Goal: Task Accomplishment & Management: Use online tool/utility

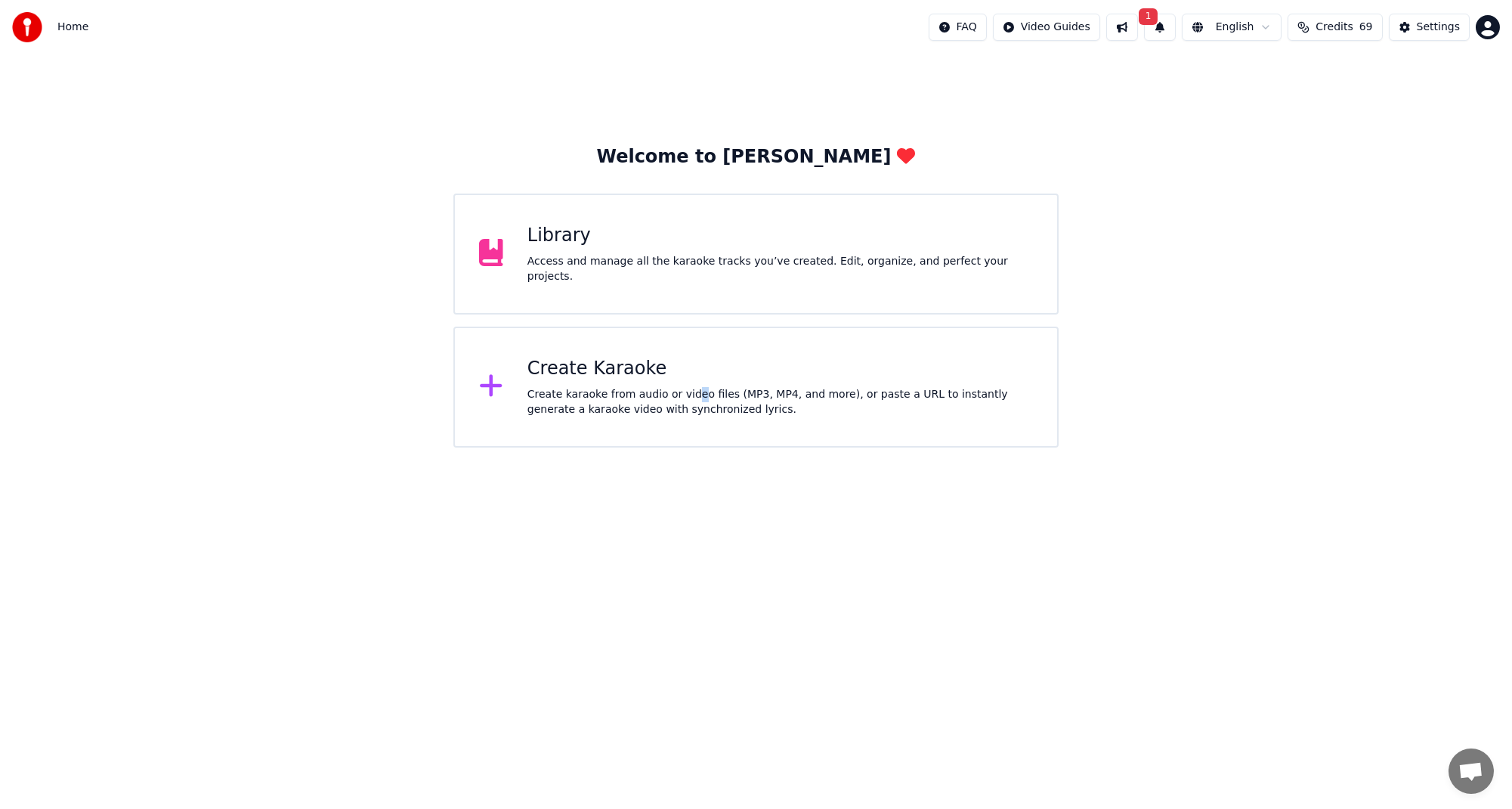
click at [683, 398] on div "Create karaoke from audio or video files (MP3, MP4, and more), or paste a URL t…" at bounding box center [781, 402] width 506 height 30
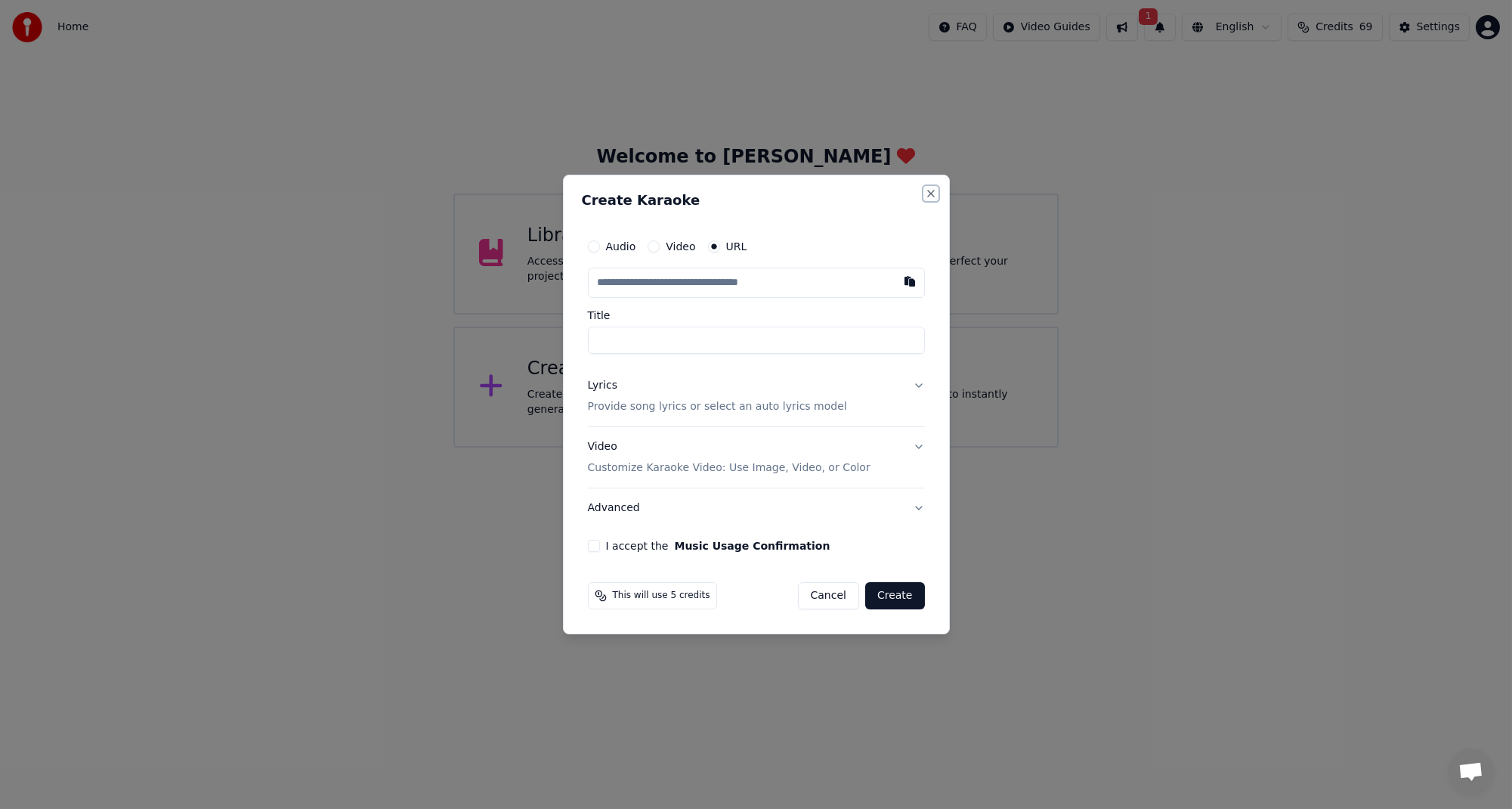
click at [930, 190] on button "Close" at bounding box center [931, 193] width 12 height 12
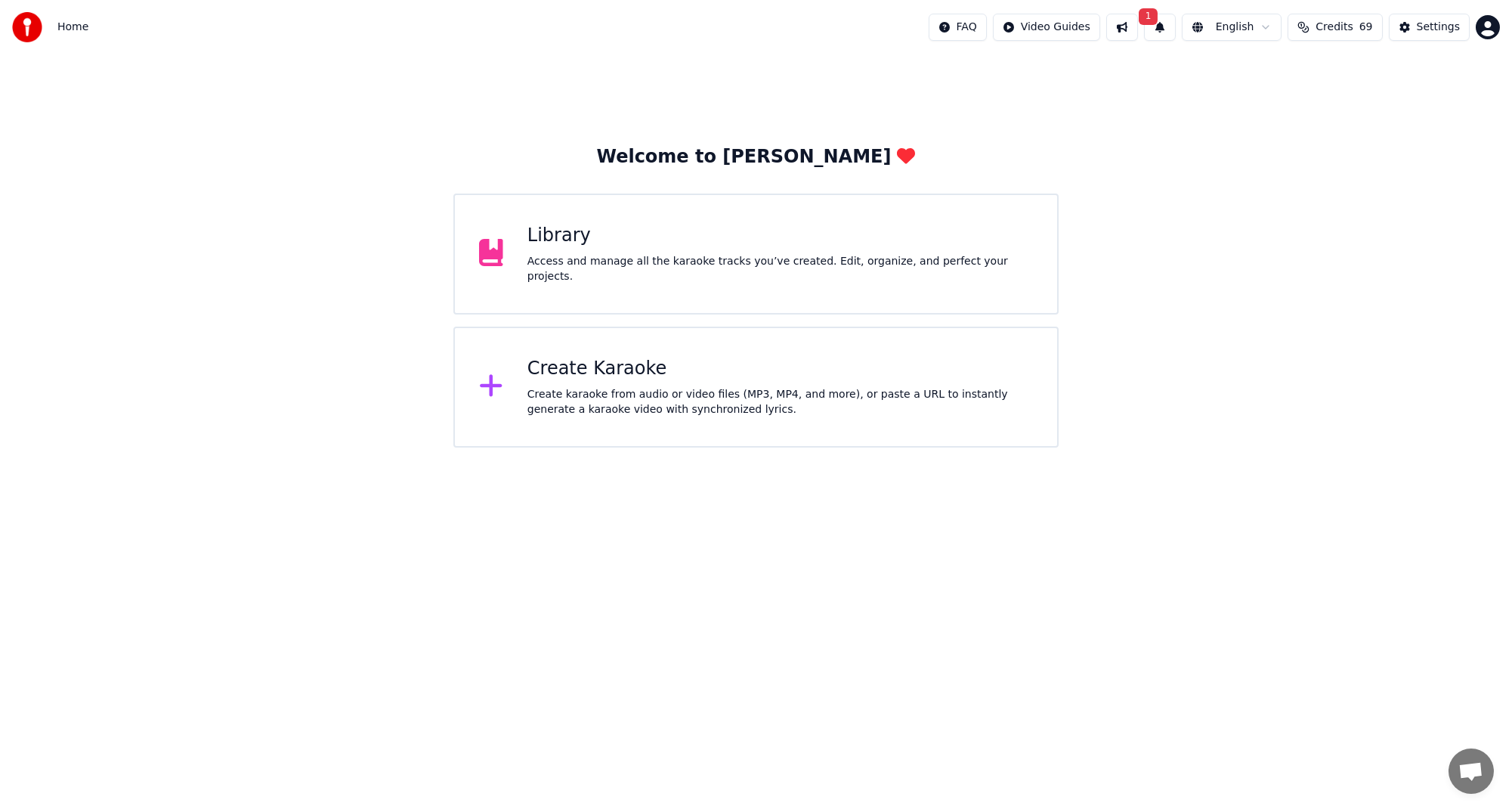
click at [703, 229] on div "Library Access and manage all the karaoke tracks you’ve created. Edit, organize…" at bounding box center [756, 253] width 605 height 121
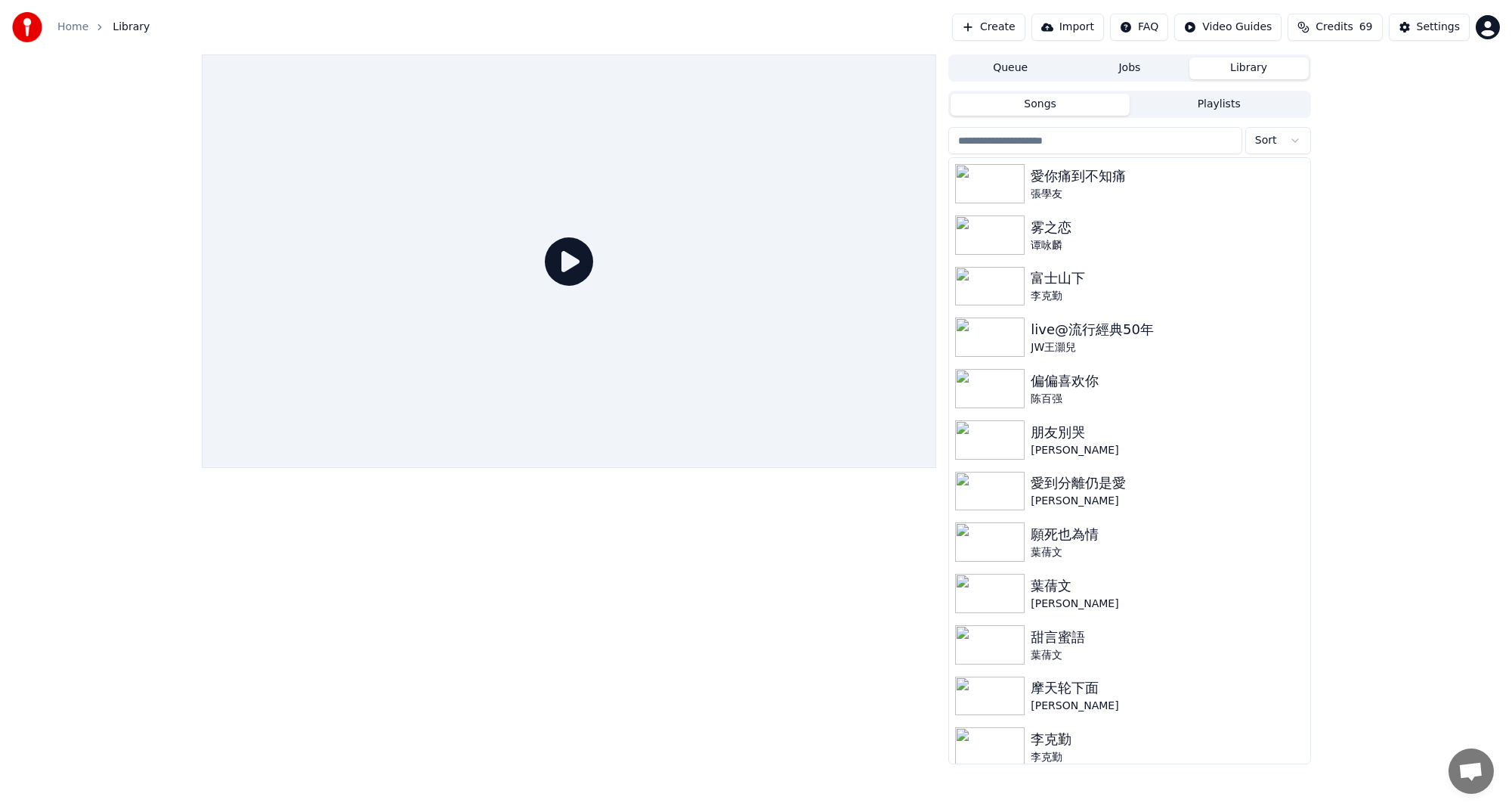
click at [1018, 27] on button "Create" at bounding box center [989, 27] width 73 height 27
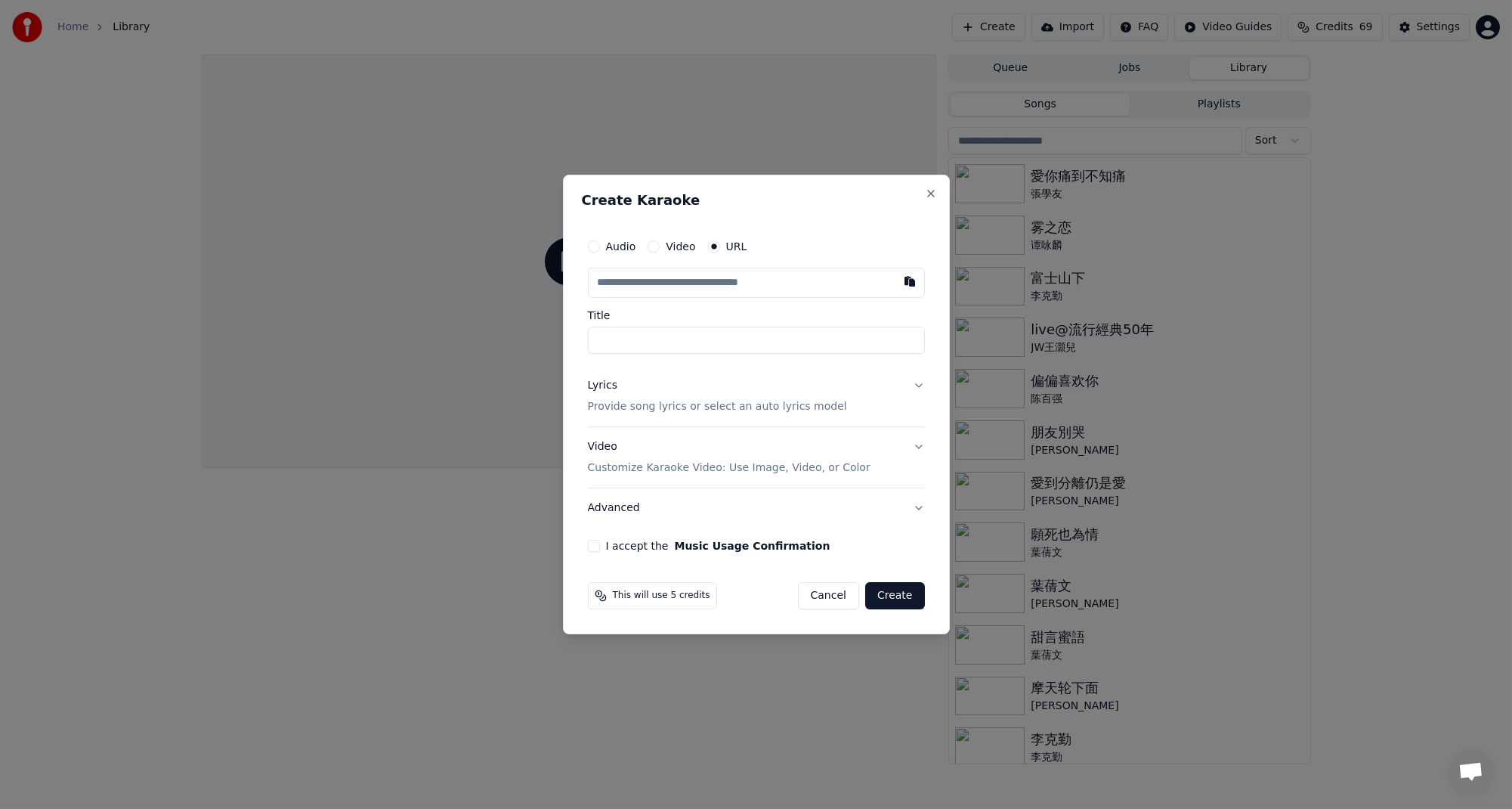
click at [752, 285] on input "text" at bounding box center [756, 282] width 337 height 30
click at [909, 284] on button "button" at bounding box center [910, 280] width 30 height 27
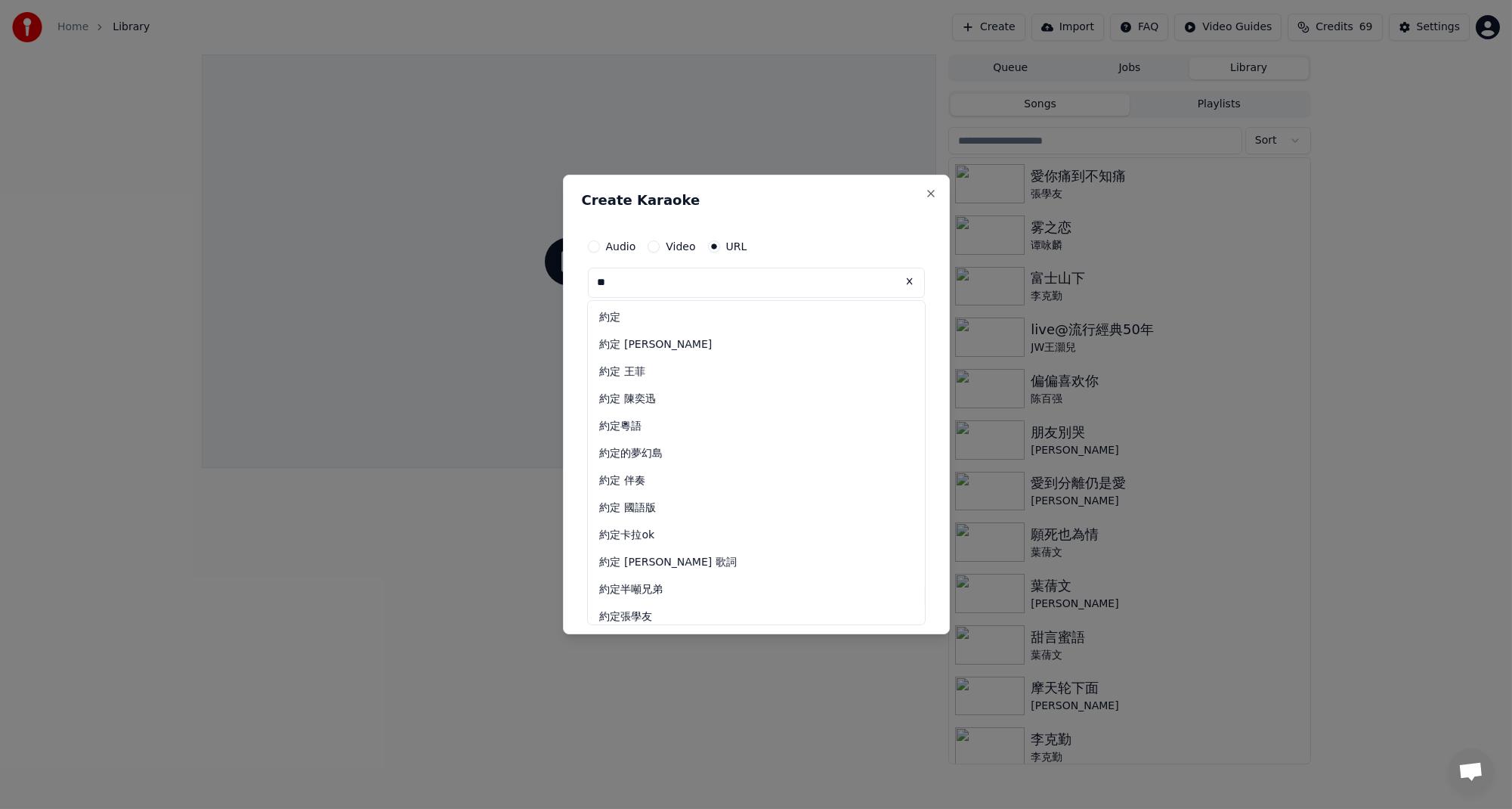
click at [817, 251] on div "Audio Video URL" at bounding box center [756, 246] width 337 height 30
click at [750, 370] on div "約定 王菲" at bounding box center [756, 371] width 337 height 27
type input "*****"
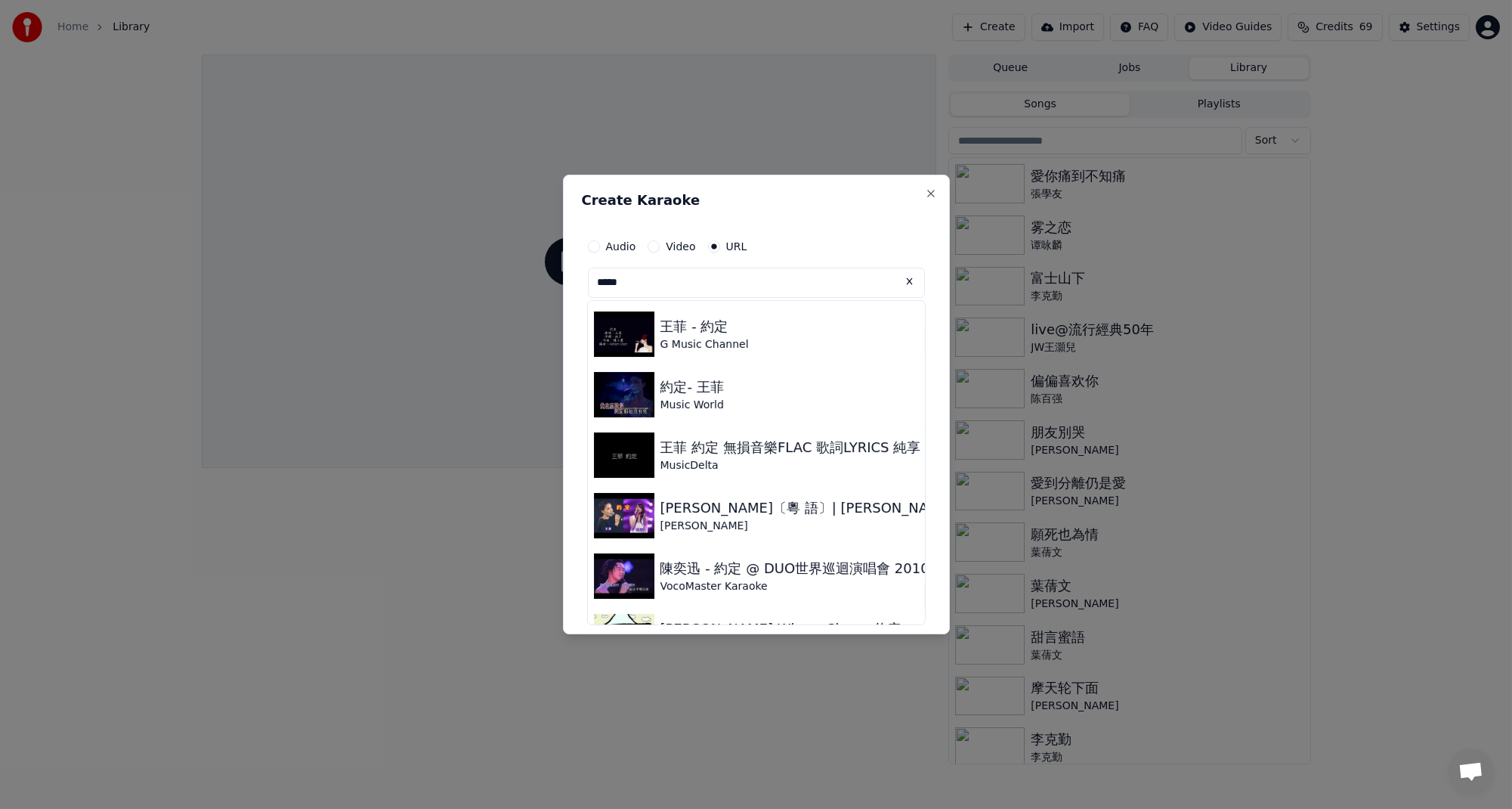
click at [909, 284] on button at bounding box center [910, 280] width 30 height 27
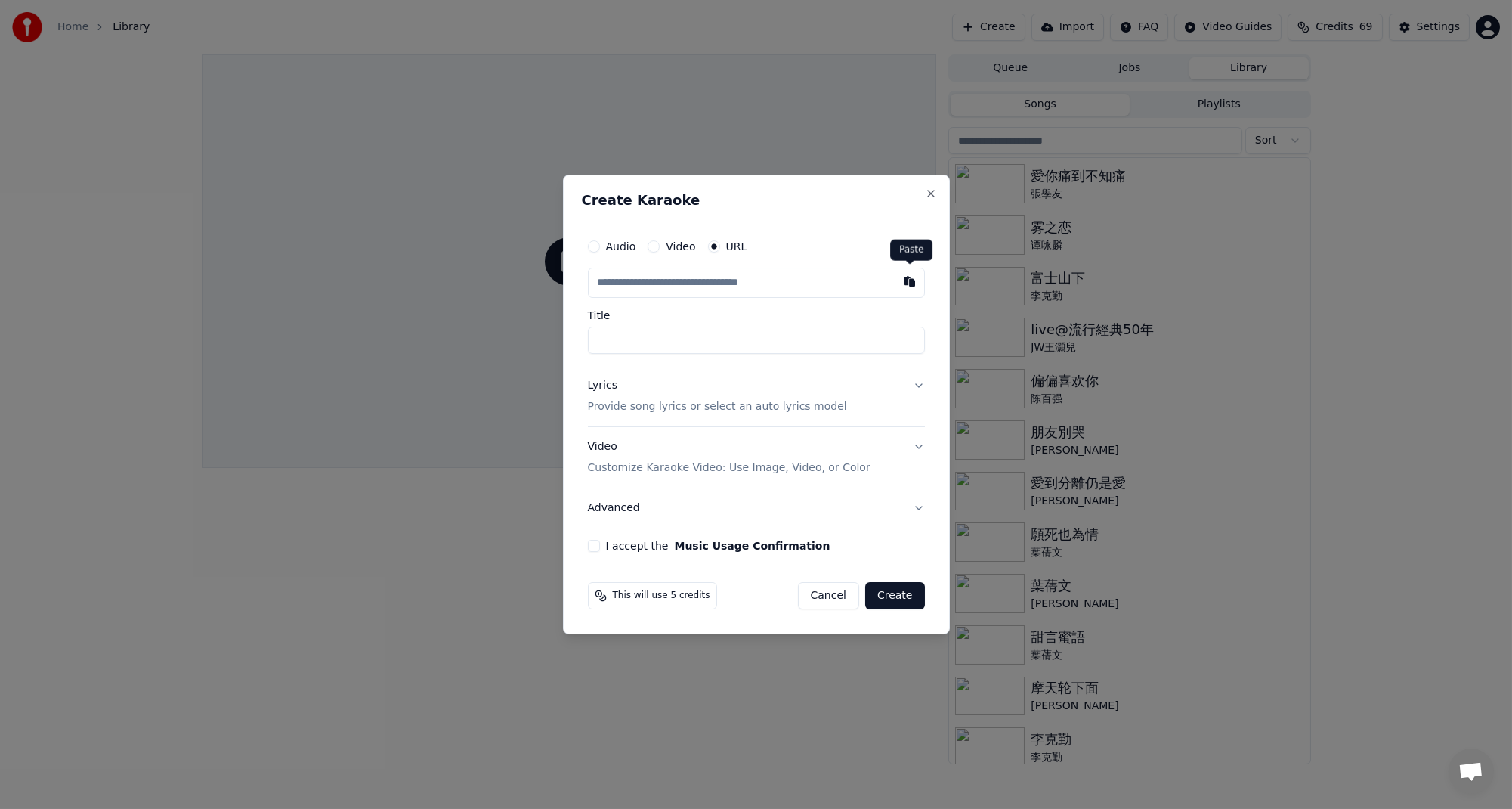
click at [912, 285] on button "button" at bounding box center [910, 280] width 30 height 27
type input "**********"
type input "*******"
click at [920, 384] on button "Lyrics Provide song lyrics or select an auto lyrics model" at bounding box center [756, 396] width 337 height 61
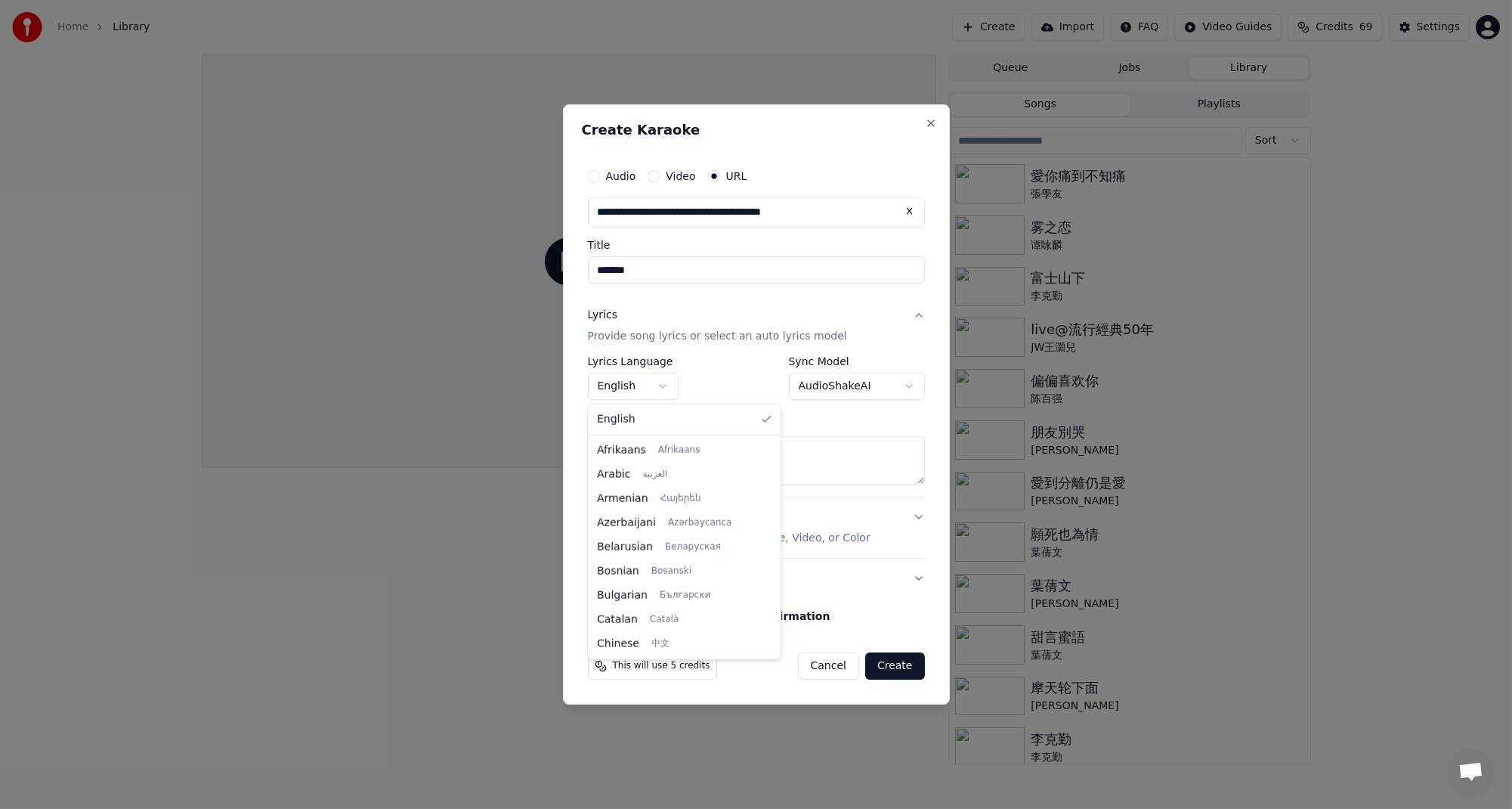
click at [663, 385] on body "**********" at bounding box center [756, 404] width 1512 height 809
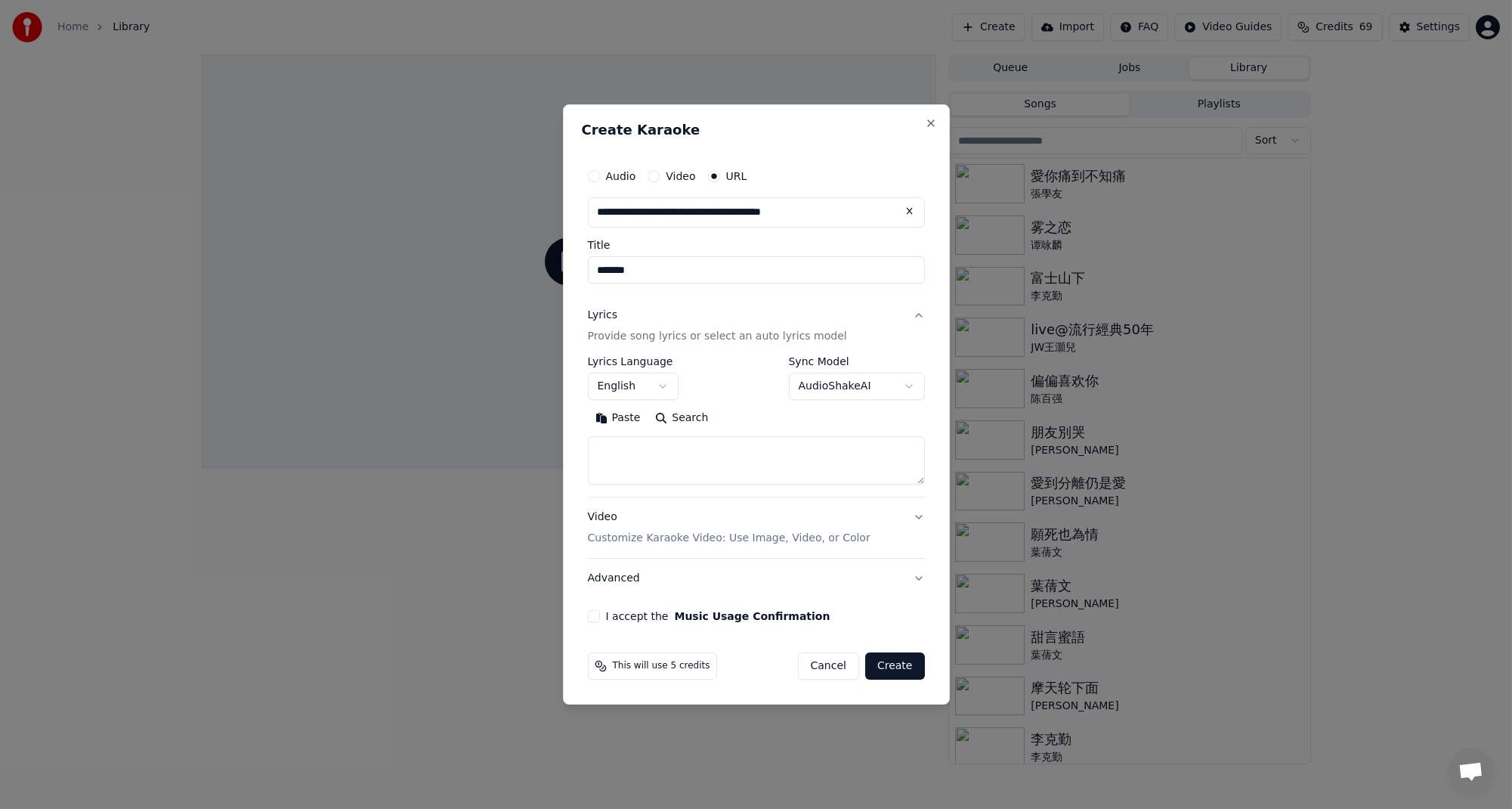
click at [910, 384] on body "**********" at bounding box center [756, 404] width 1512 height 809
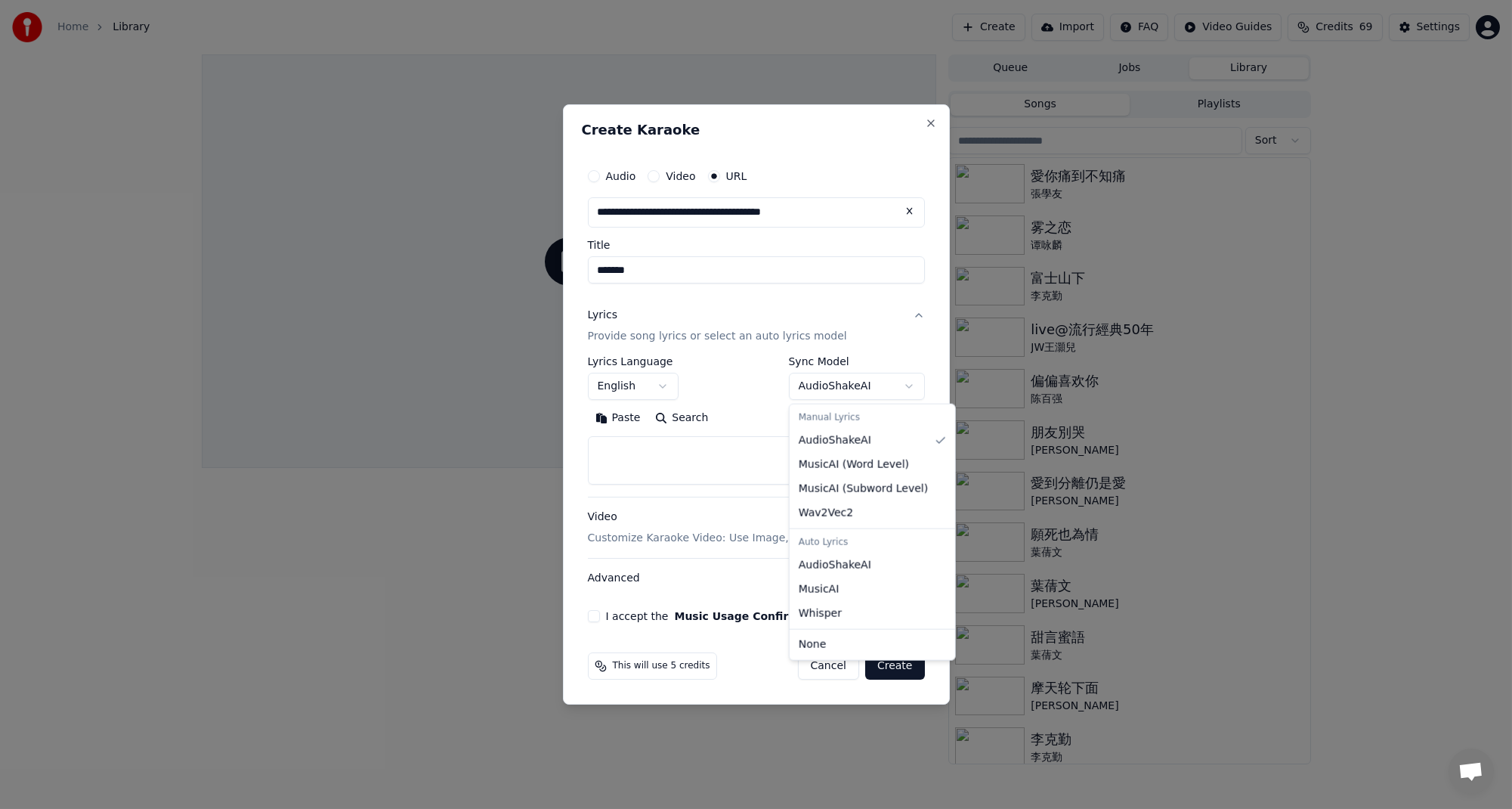
select select "****"
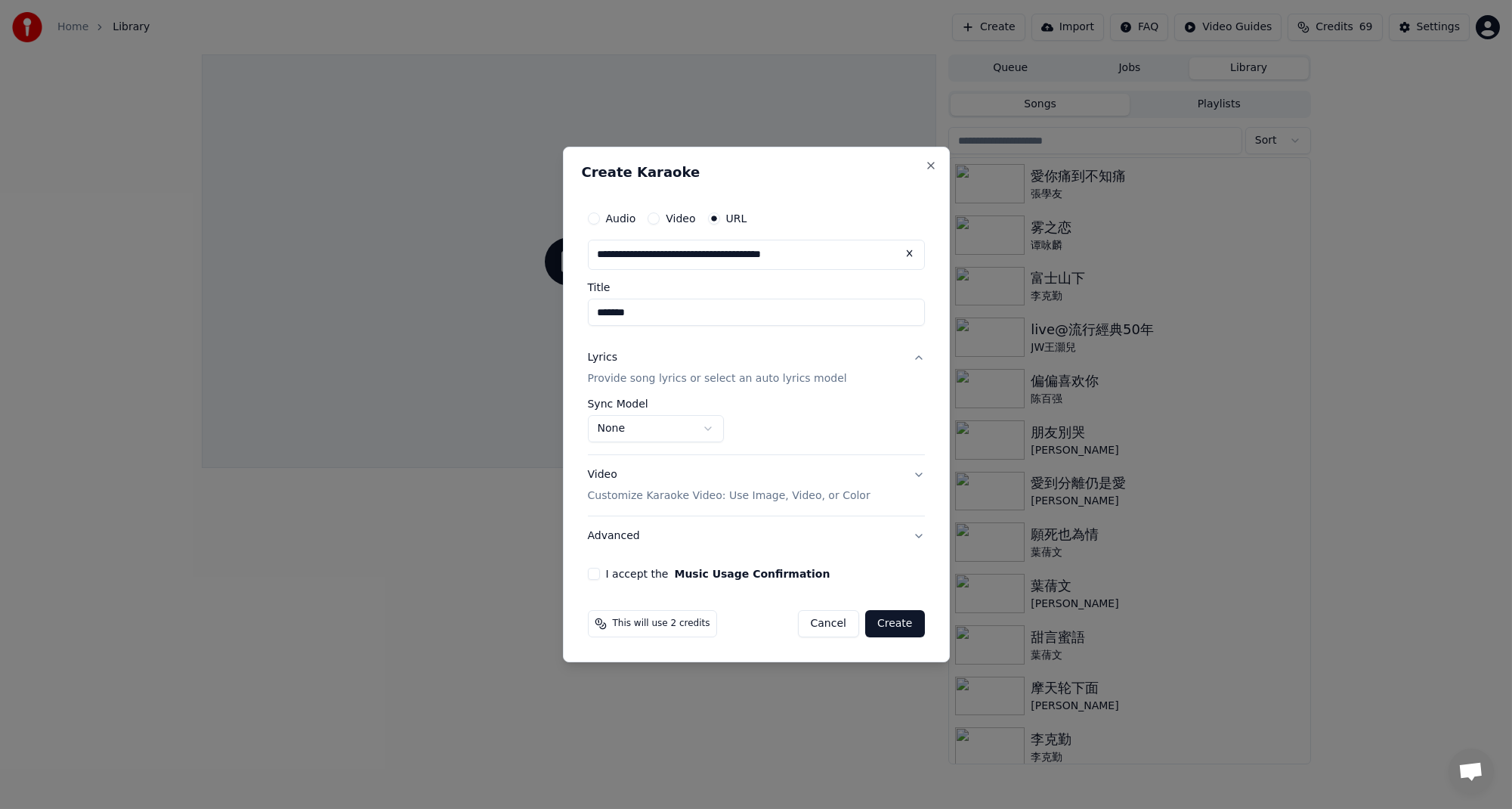
click at [592, 575] on button "I accept the Music Usage Confirmation" at bounding box center [594, 573] width 12 height 12
click at [893, 625] on button "Create" at bounding box center [895, 623] width 60 height 27
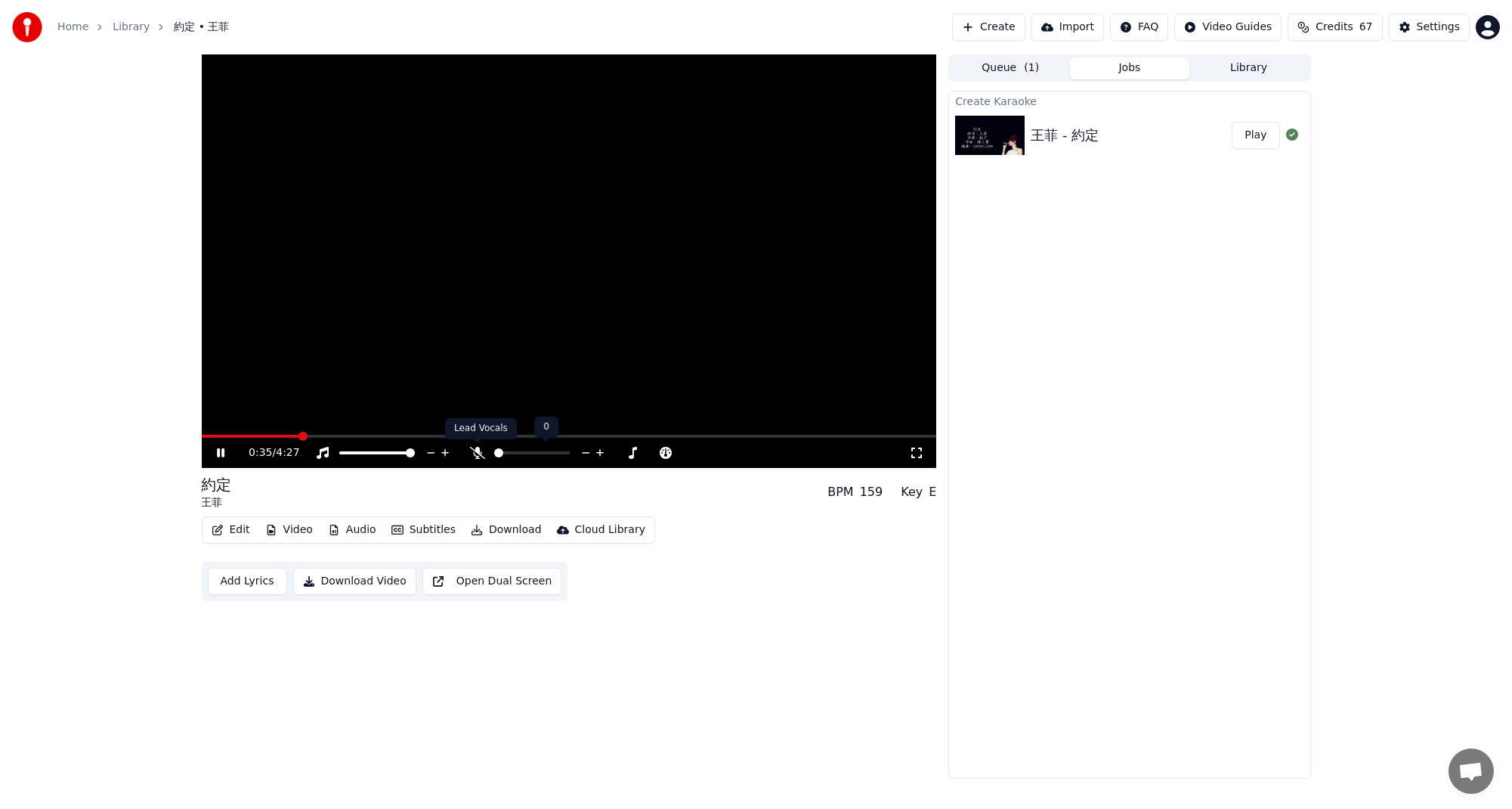
click at [475, 452] on icon at bounding box center [478, 453] width 15 height 12
click at [1162, 325] on div "Create Karaoke 王菲 - 約定 Play" at bounding box center [1129, 434] width 362 height 687
click at [625, 437] on span at bounding box center [569, 436] width 736 height 3
click at [478, 457] on icon at bounding box center [478, 453] width 15 height 12
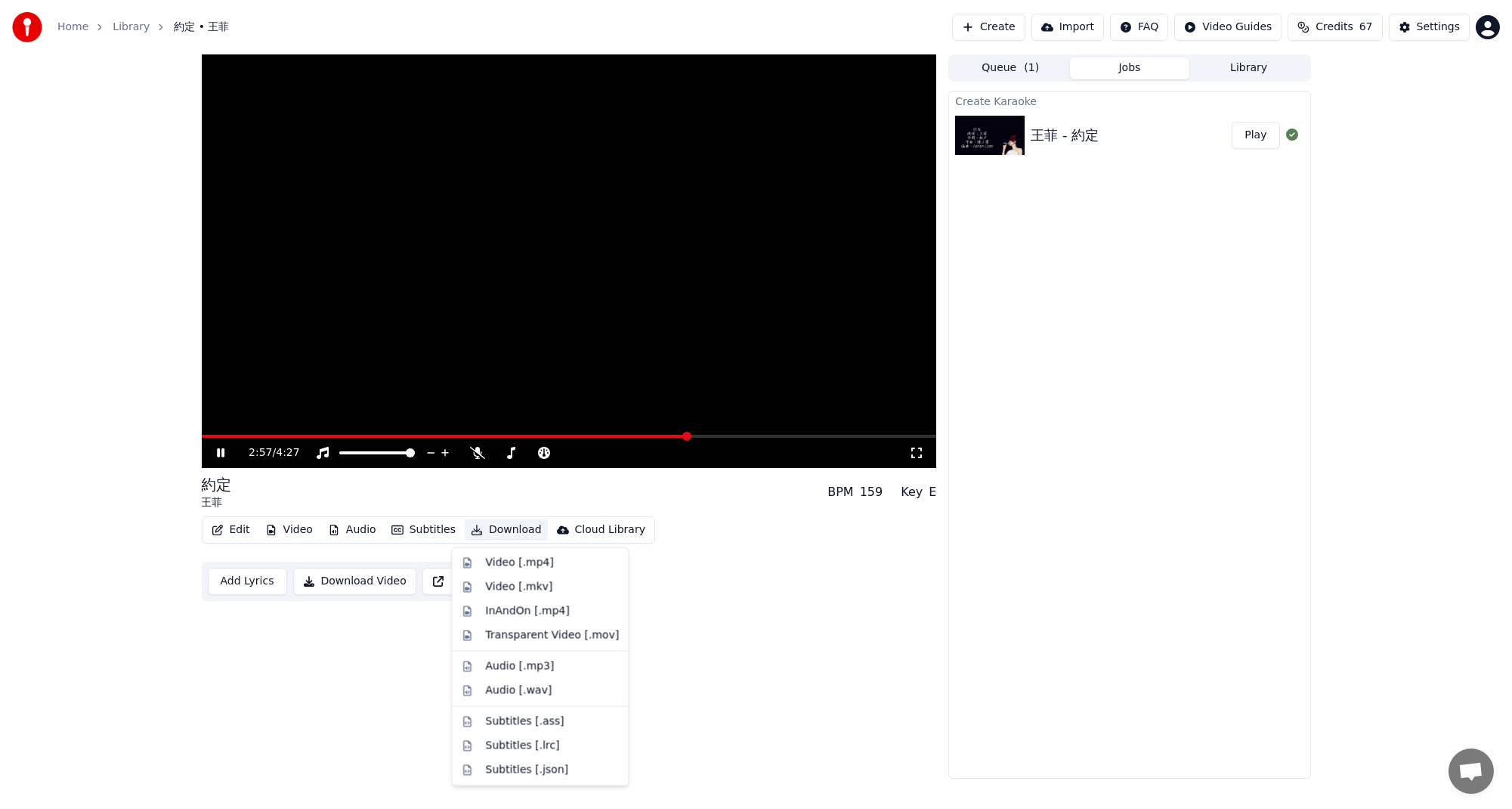
click at [521, 534] on button "Download" at bounding box center [506, 529] width 83 height 21
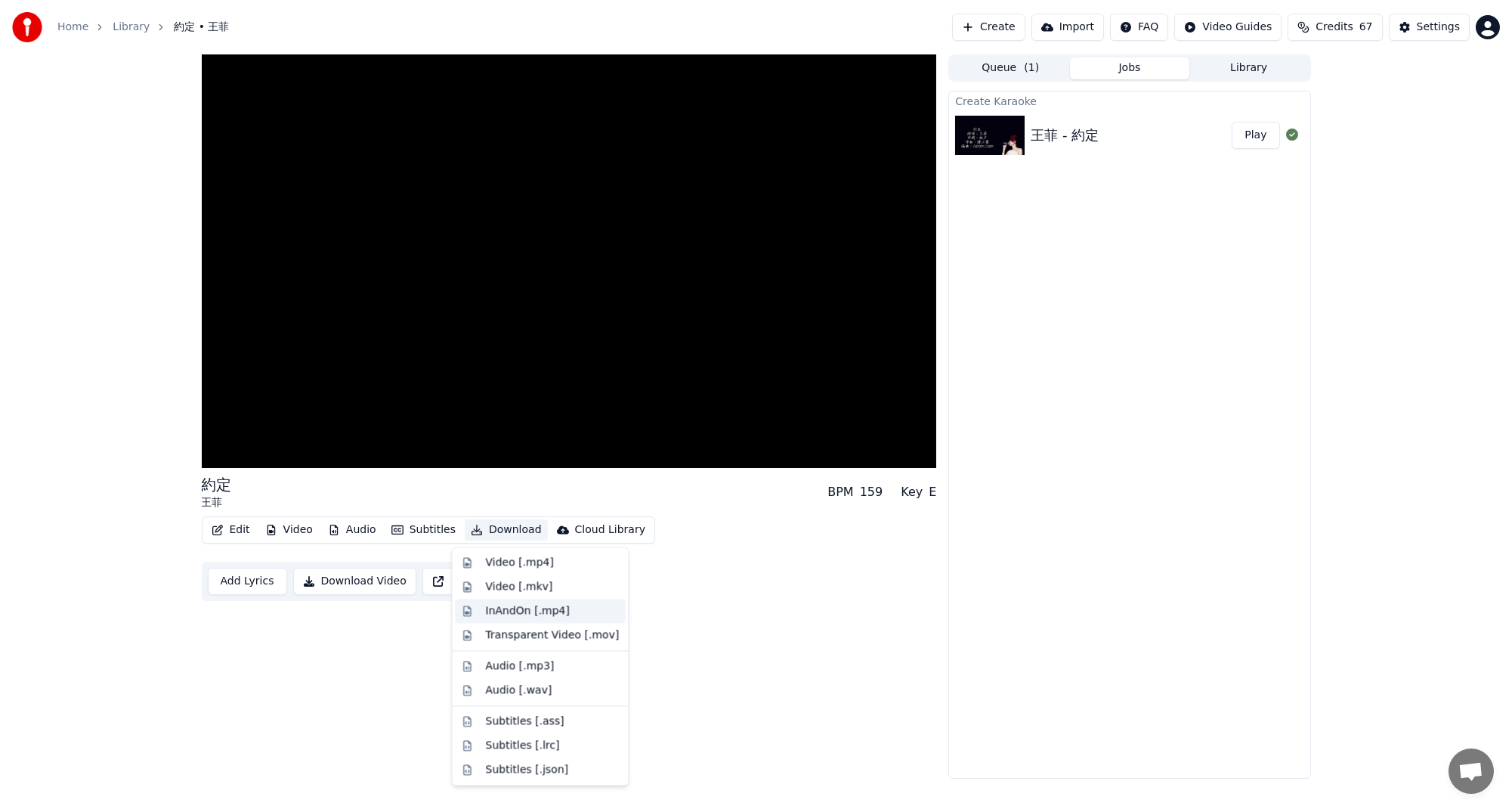
click at [533, 608] on div "InAndOn [.mp4]" at bounding box center [528, 611] width 85 height 15
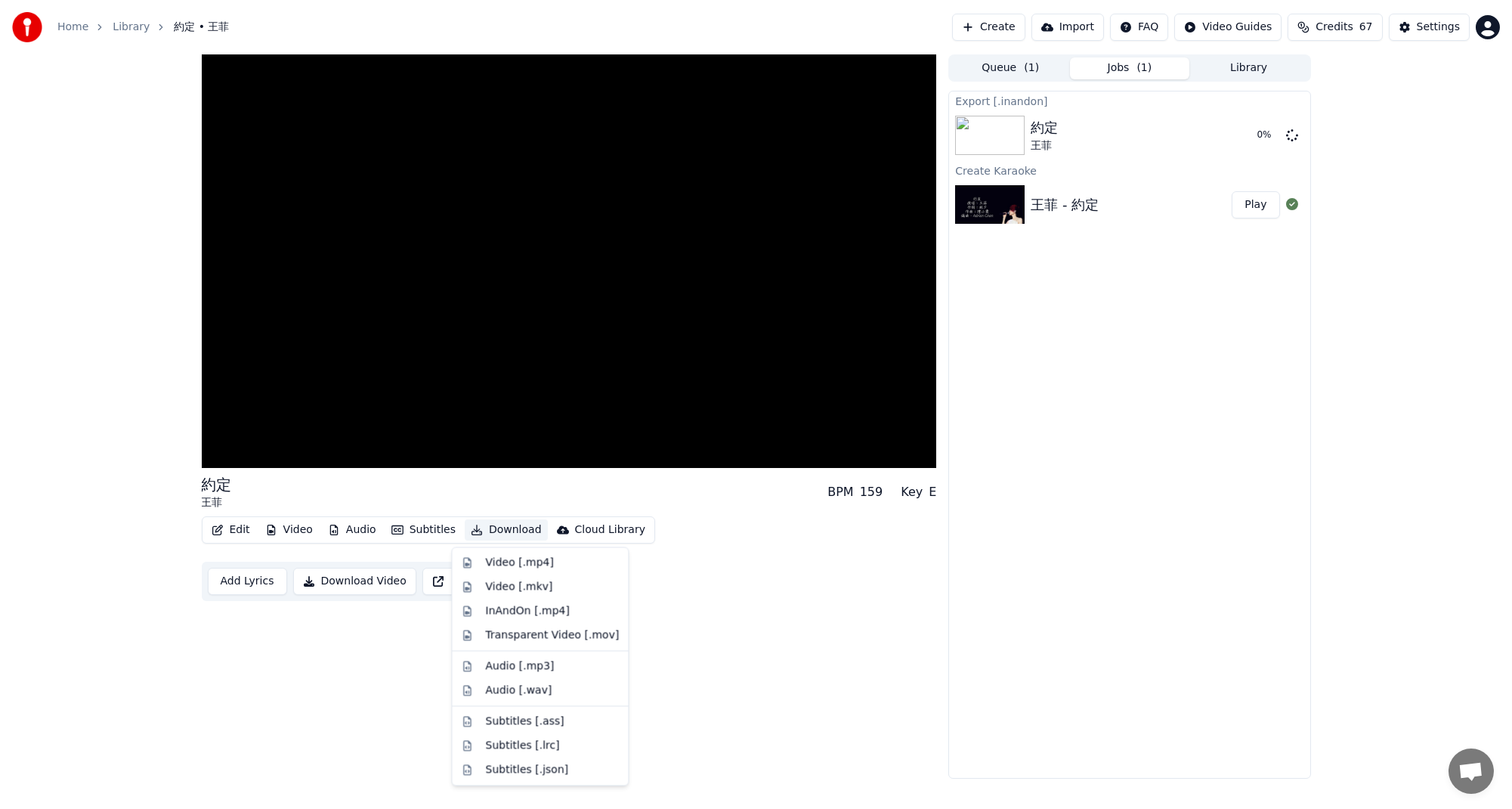
click at [502, 528] on button "Download" at bounding box center [506, 529] width 83 height 21
click at [542, 664] on div "Audio [.mp3]" at bounding box center [519, 666] width 69 height 15
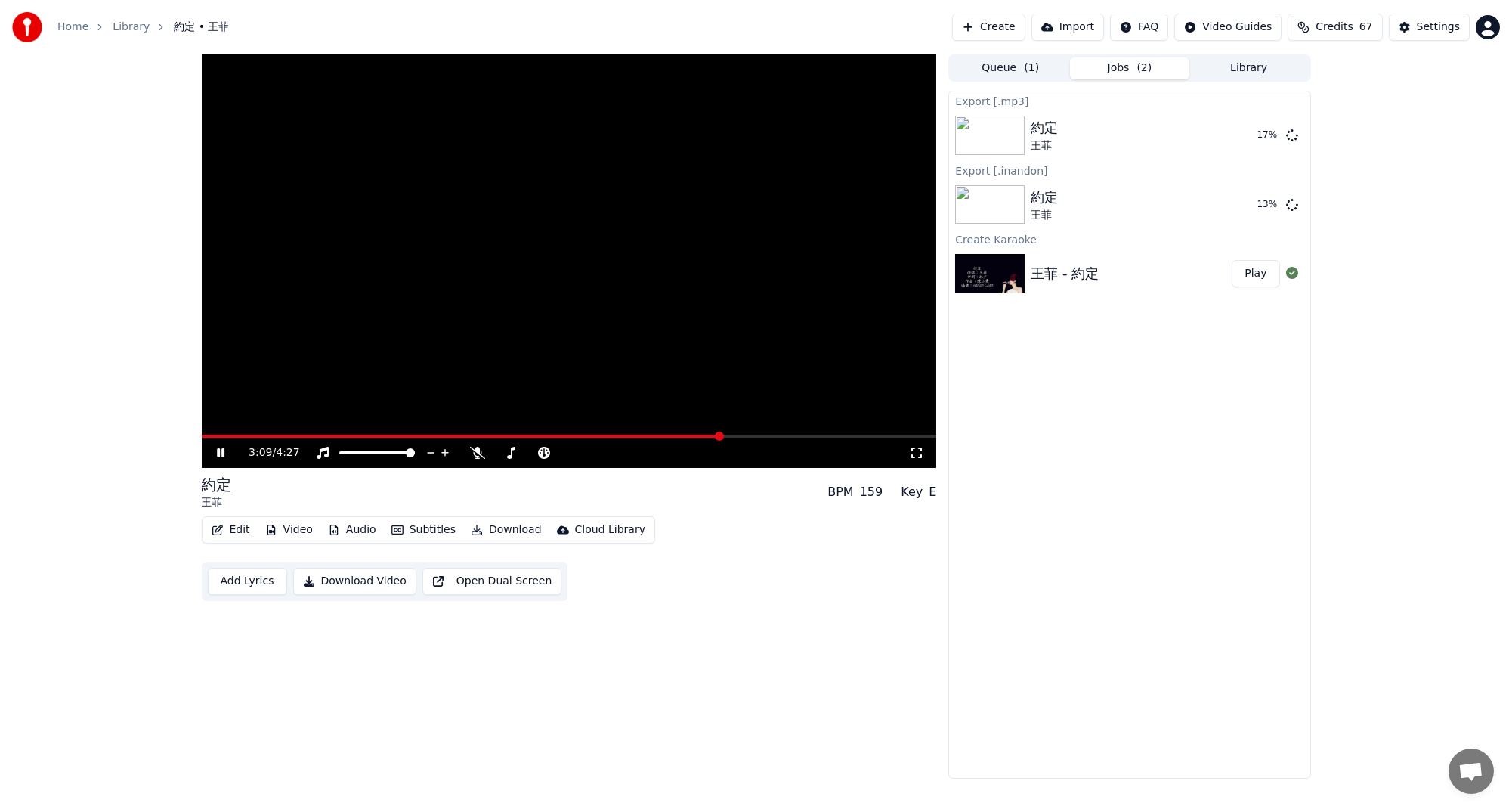
click at [216, 451] on icon at bounding box center [231, 453] width 36 height 12
click at [1013, 32] on button "Create" at bounding box center [989, 27] width 73 height 27
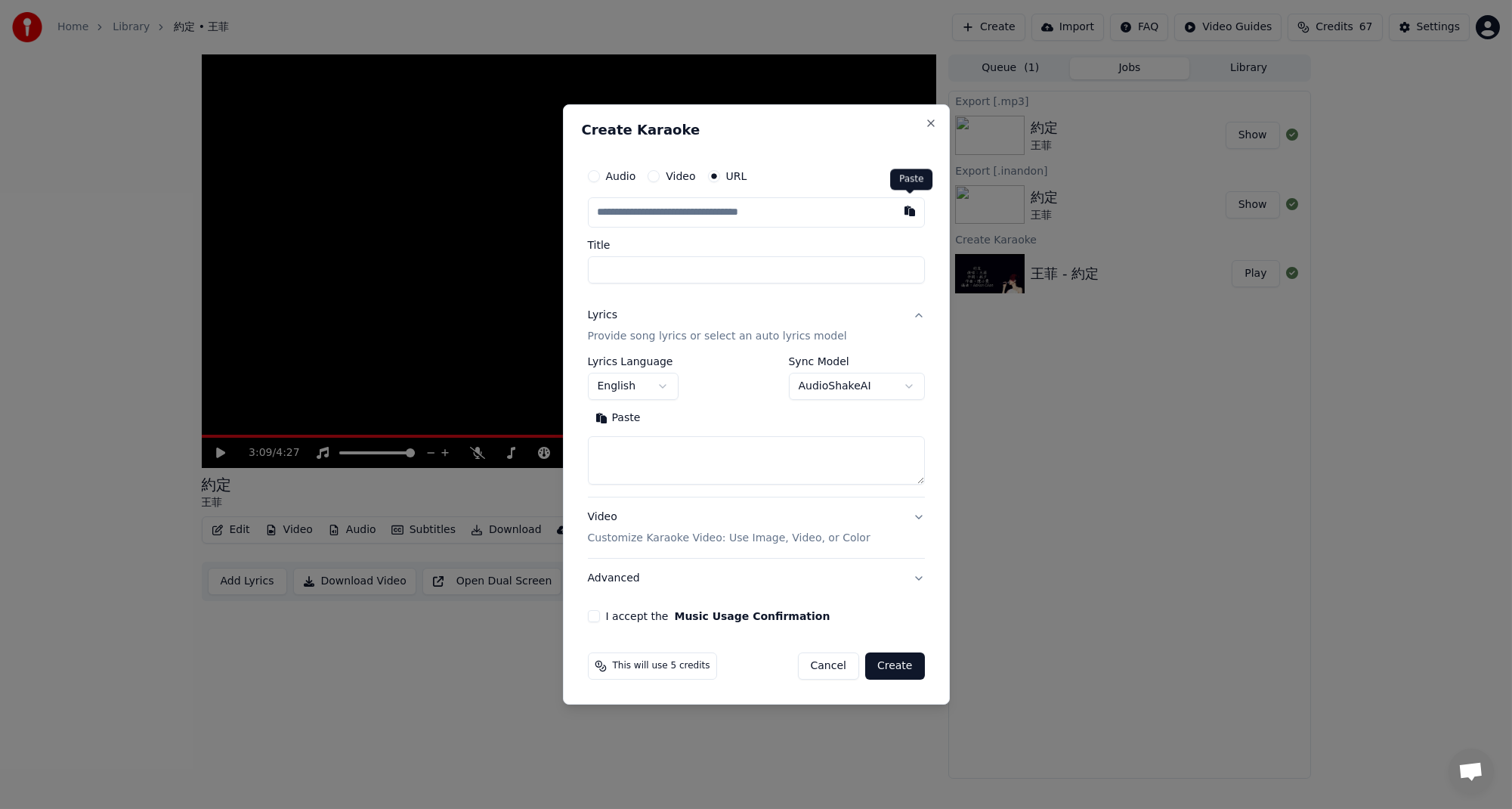
click at [911, 210] on button "button" at bounding box center [910, 211] width 30 height 27
type input "**********"
click at [893, 385] on body "**********" at bounding box center [756, 404] width 1512 height 809
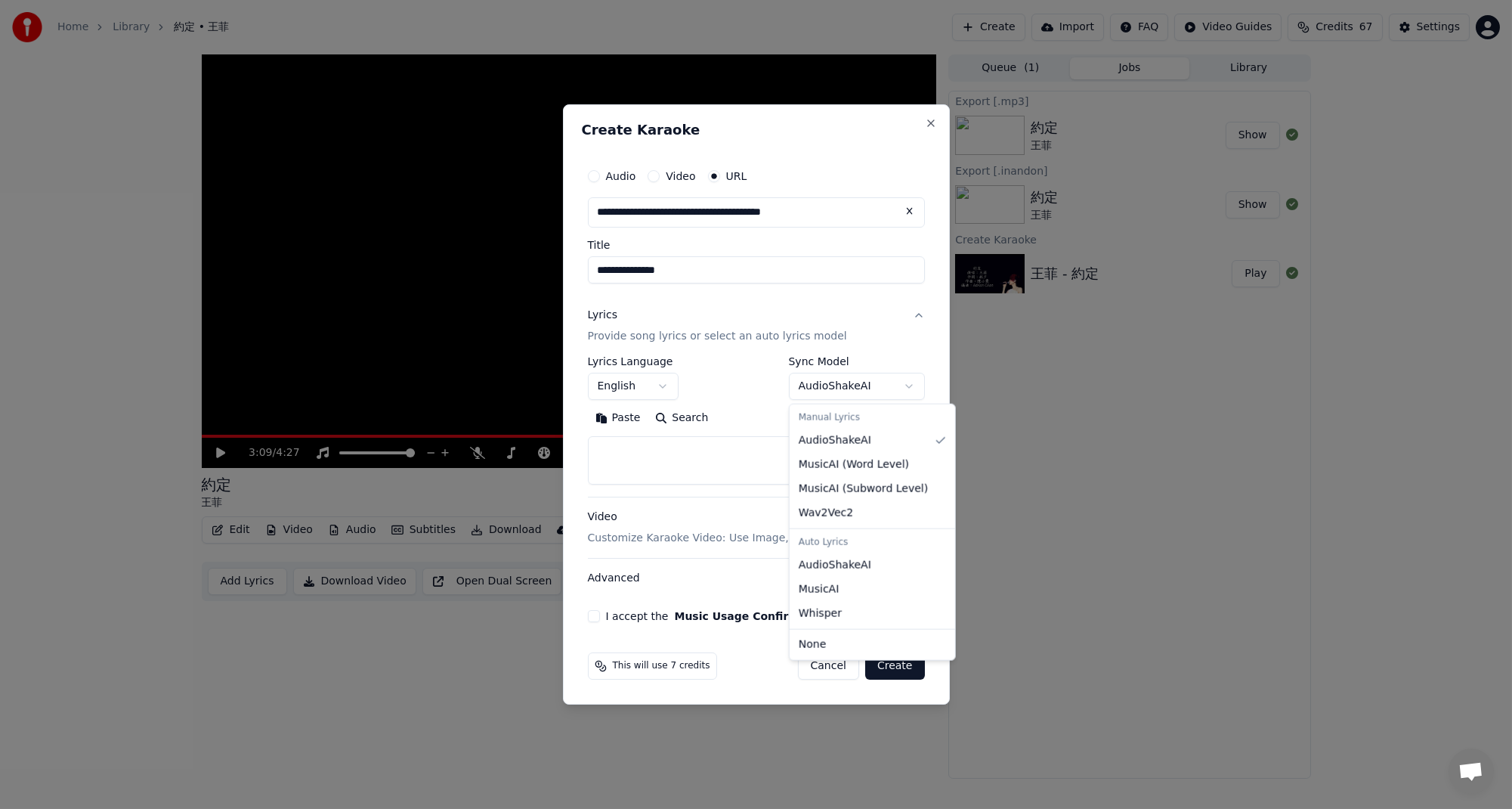
select select "****"
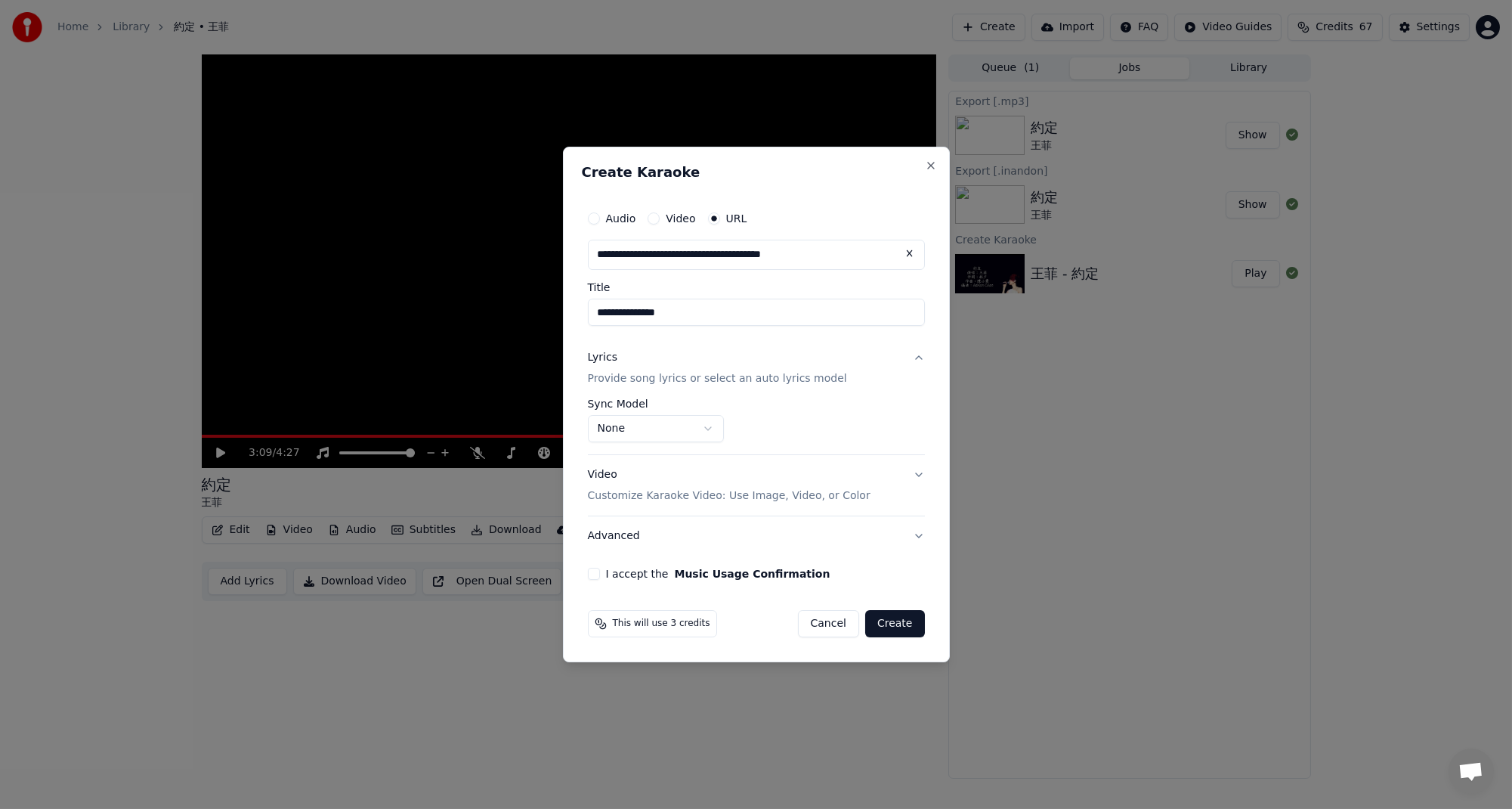
click at [907, 257] on button at bounding box center [910, 253] width 30 height 27
click at [904, 257] on button "button" at bounding box center [910, 253] width 30 height 27
type input "**********"
click at [907, 248] on button at bounding box center [910, 253] width 30 height 27
click at [910, 254] on button "button" at bounding box center [910, 253] width 30 height 27
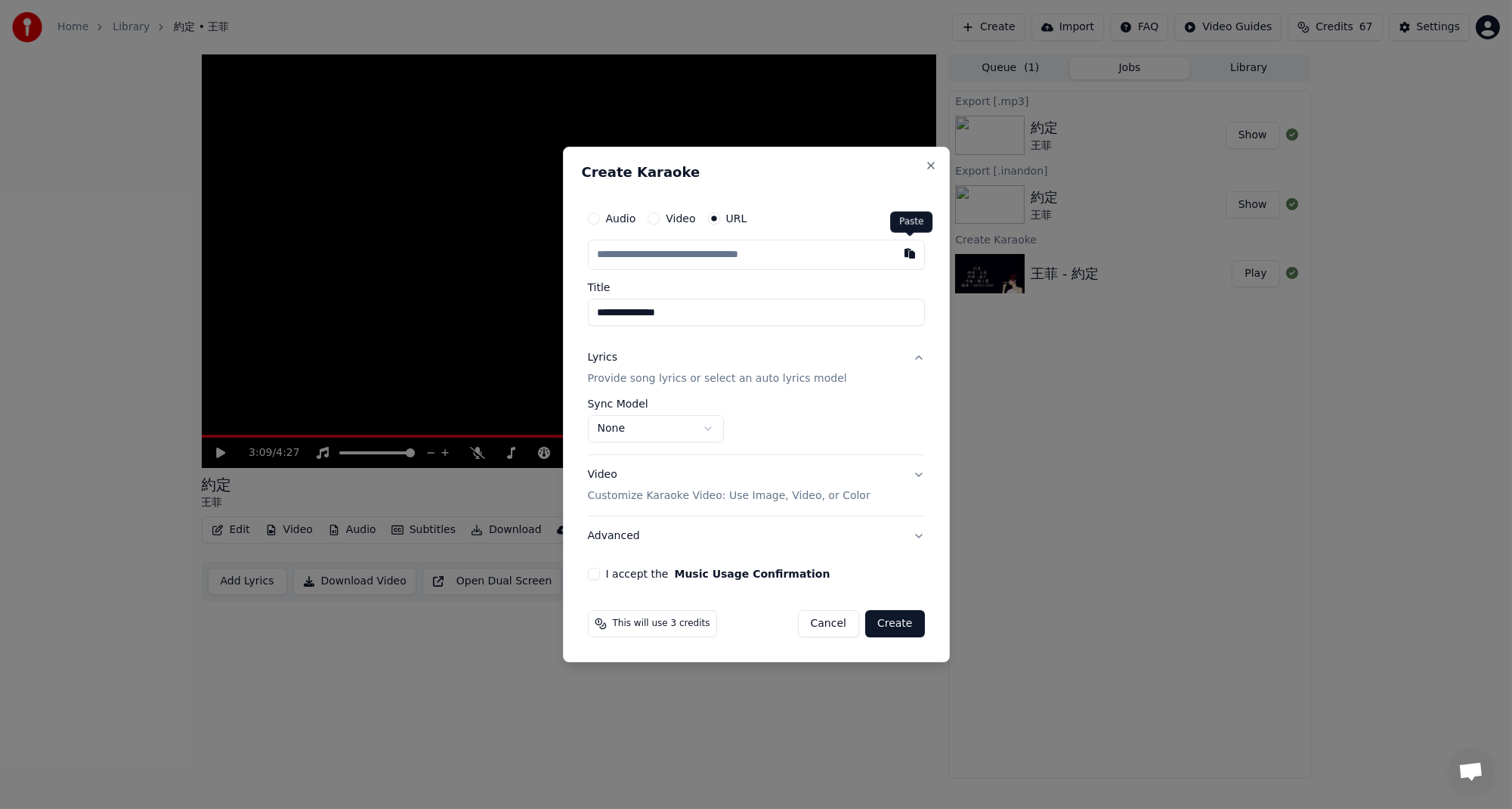
type input "**********"
click at [917, 357] on button "Lyrics Provide song lyrics or select an auto lyrics model" at bounding box center [756, 368] width 337 height 61
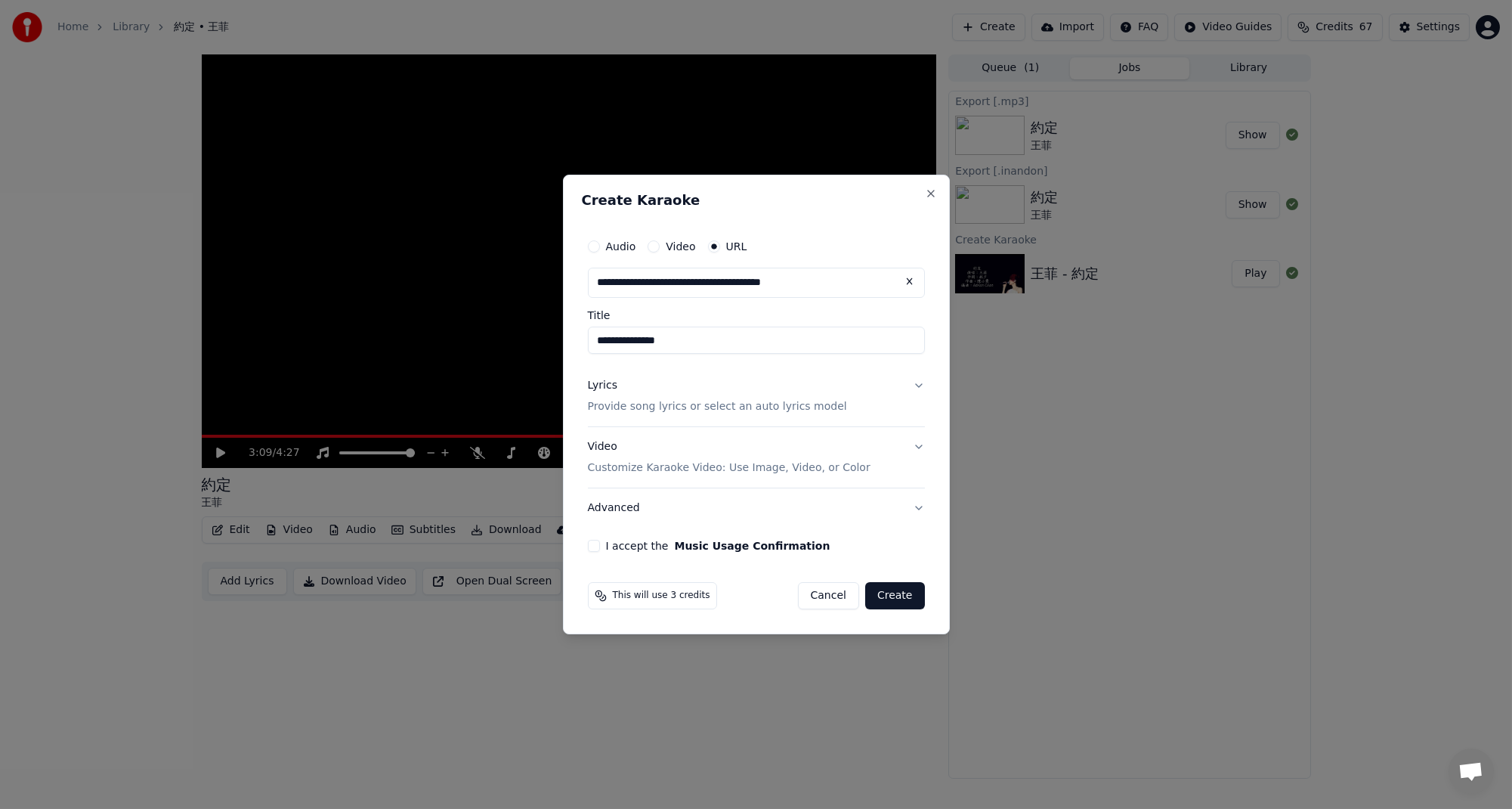
click at [917, 391] on button "Lyrics Provide song lyrics or select an auto lyrics model" at bounding box center [756, 396] width 337 height 61
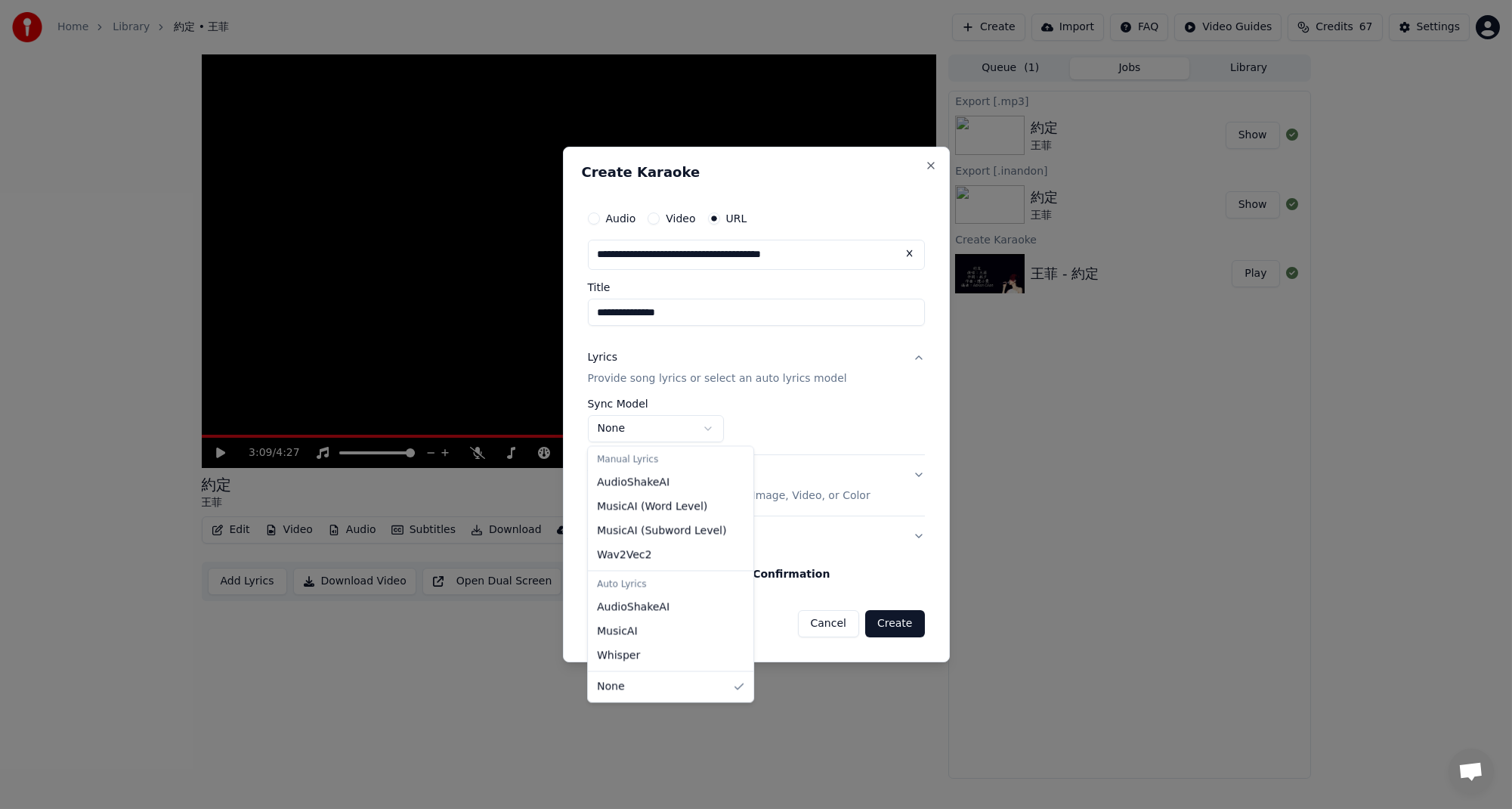
click at [700, 431] on body "**********" at bounding box center [756, 404] width 1512 height 809
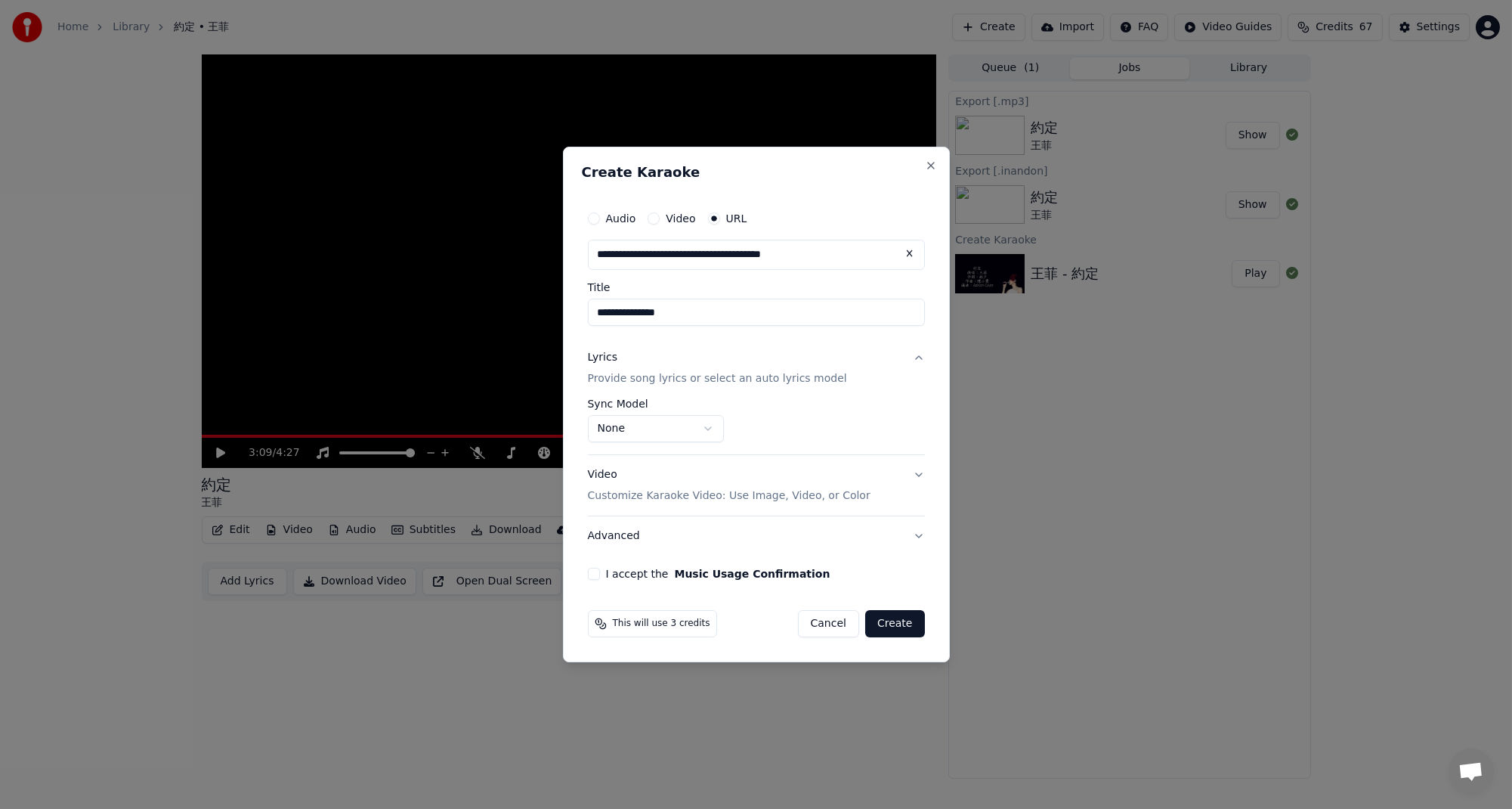
click at [851, 429] on body "**********" at bounding box center [756, 404] width 1512 height 809
click at [920, 473] on button "Video Customize Karaoke Video: Use Image, Video, or Color" at bounding box center [756, 485] width 337 height 61
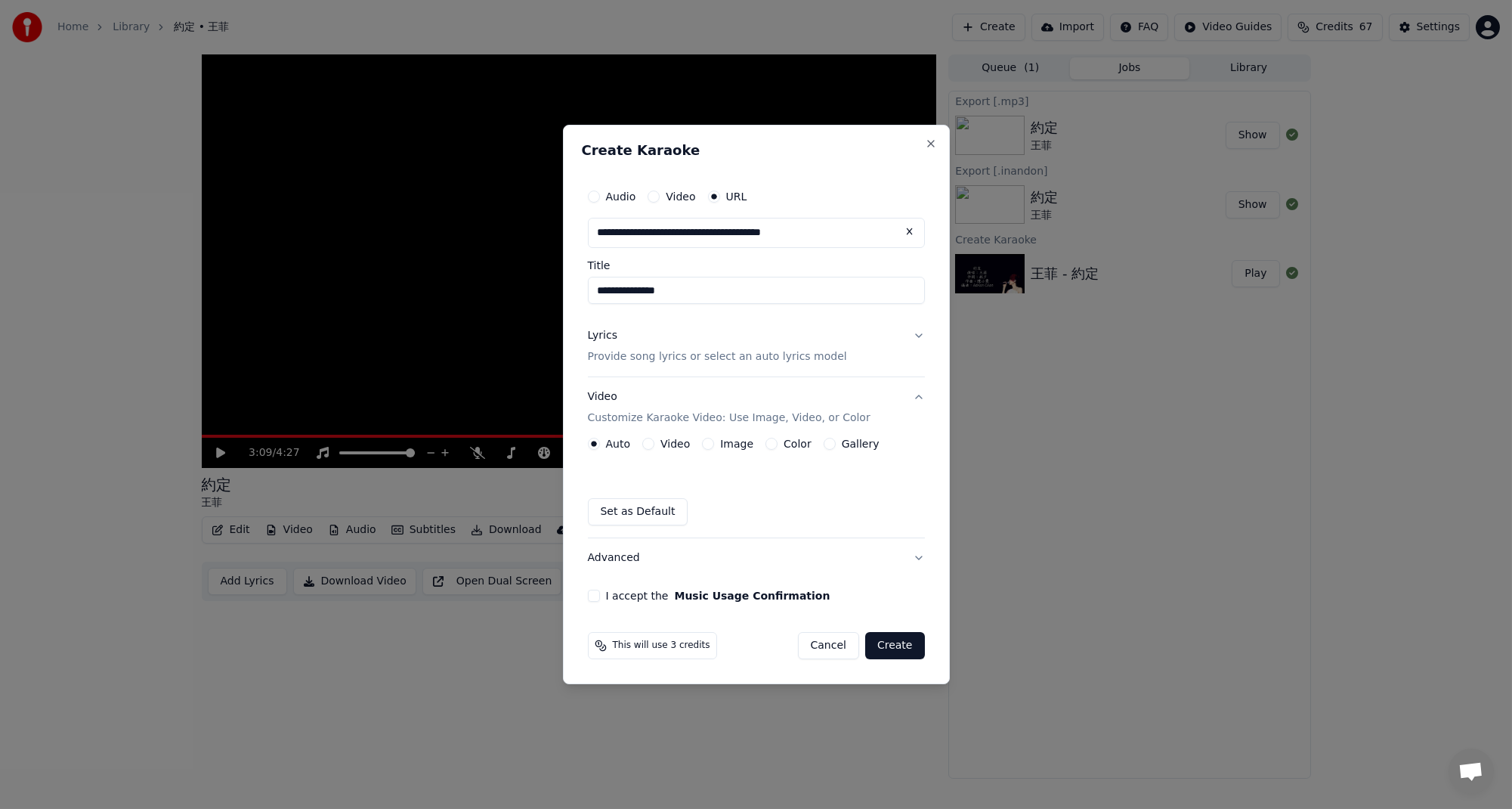
click at [588, 597] on button "I accept the Music Usage Confirmation" at bounding box center [594, 595] width 12 height 12
click at [916, 335] on button "Lyrics Provide song lyrics or select an auto lyrics model" at bounding box center [756, 346] width 337 height 61
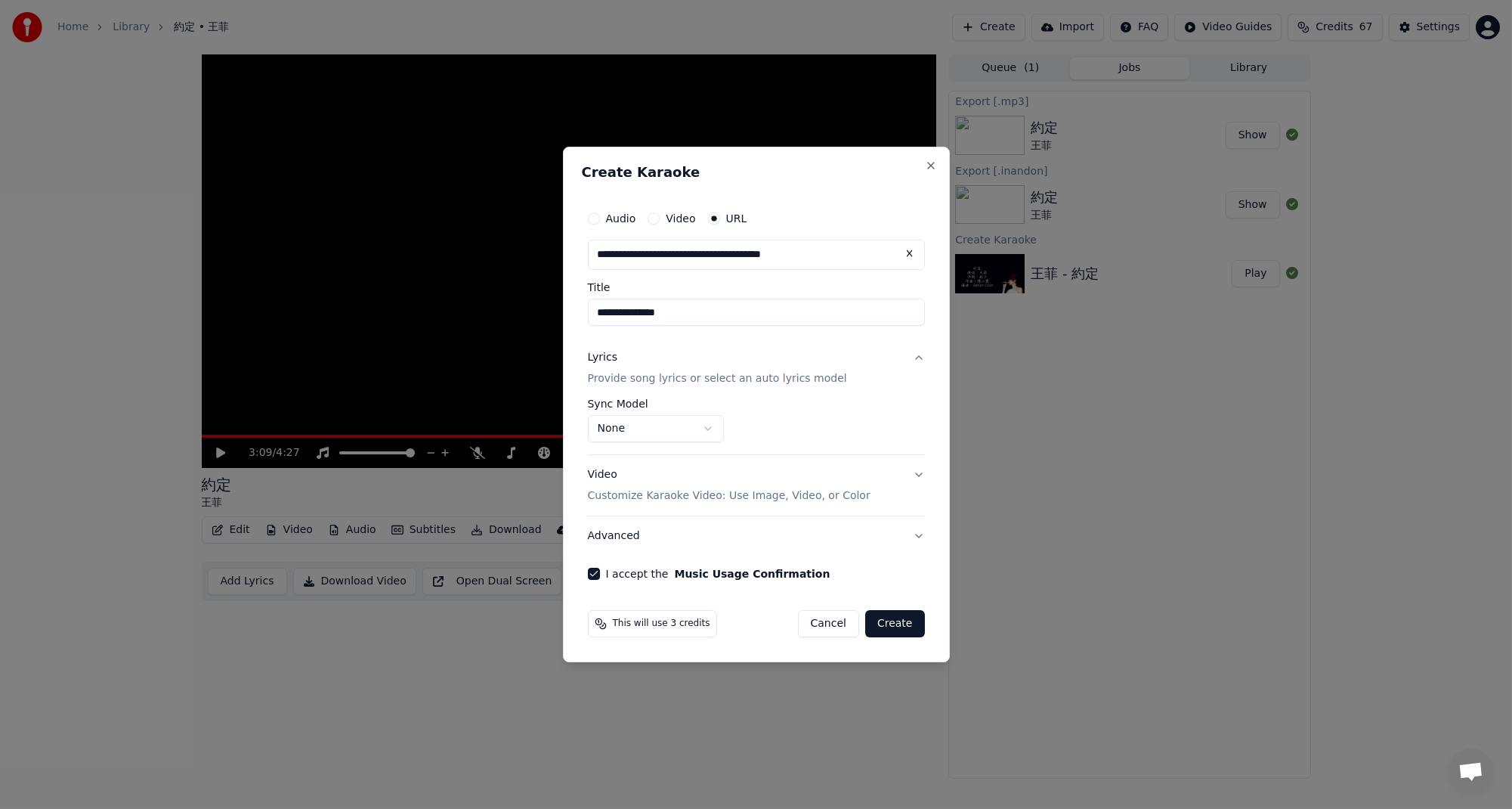
click at [710, 426] on body "**********" at bounding box center [756, 404] width 1512 height 809
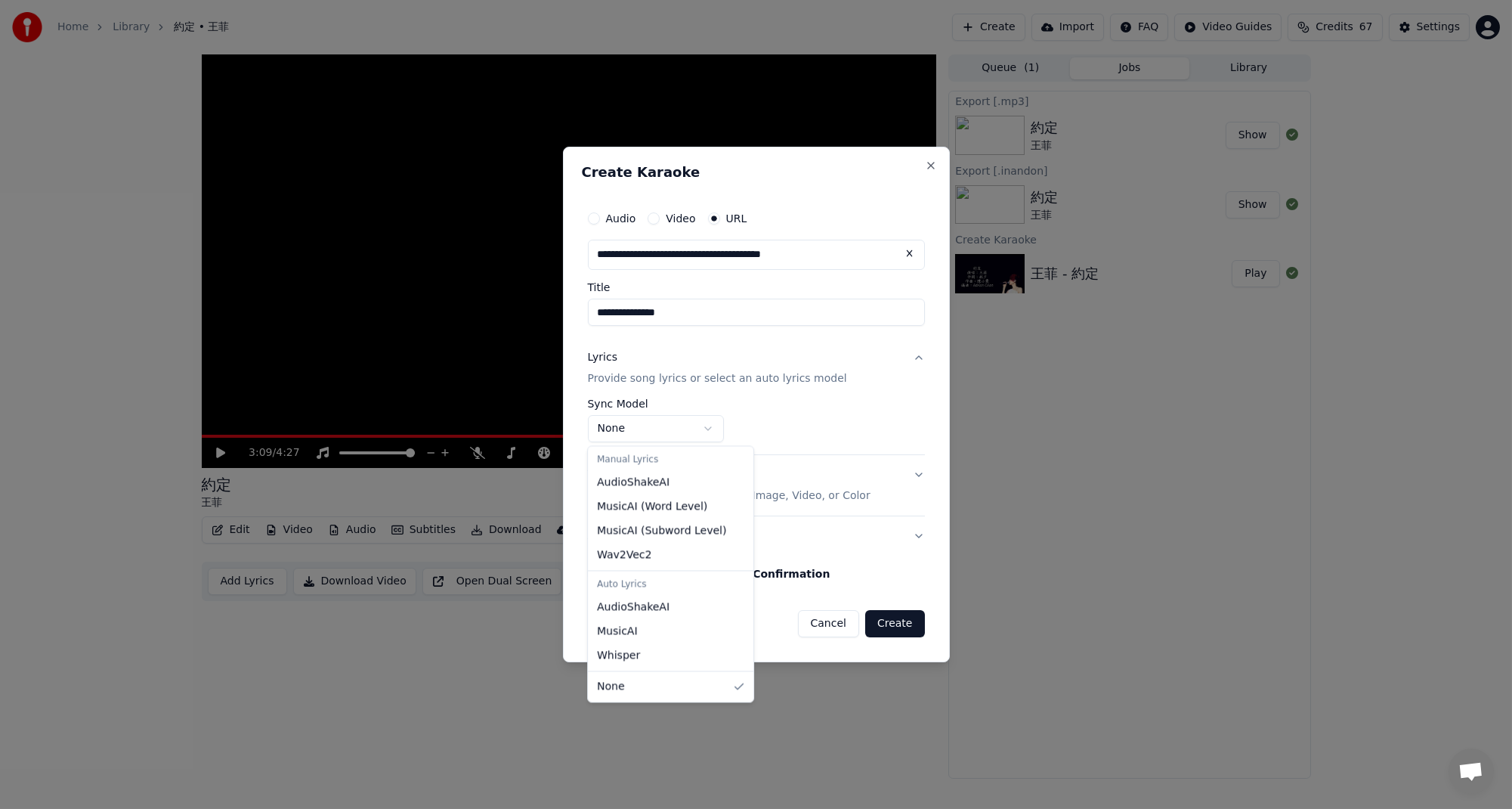
click at [678, 460] on div "Manual Lyrics" at bounding box center [671, 459] width 160 height 21
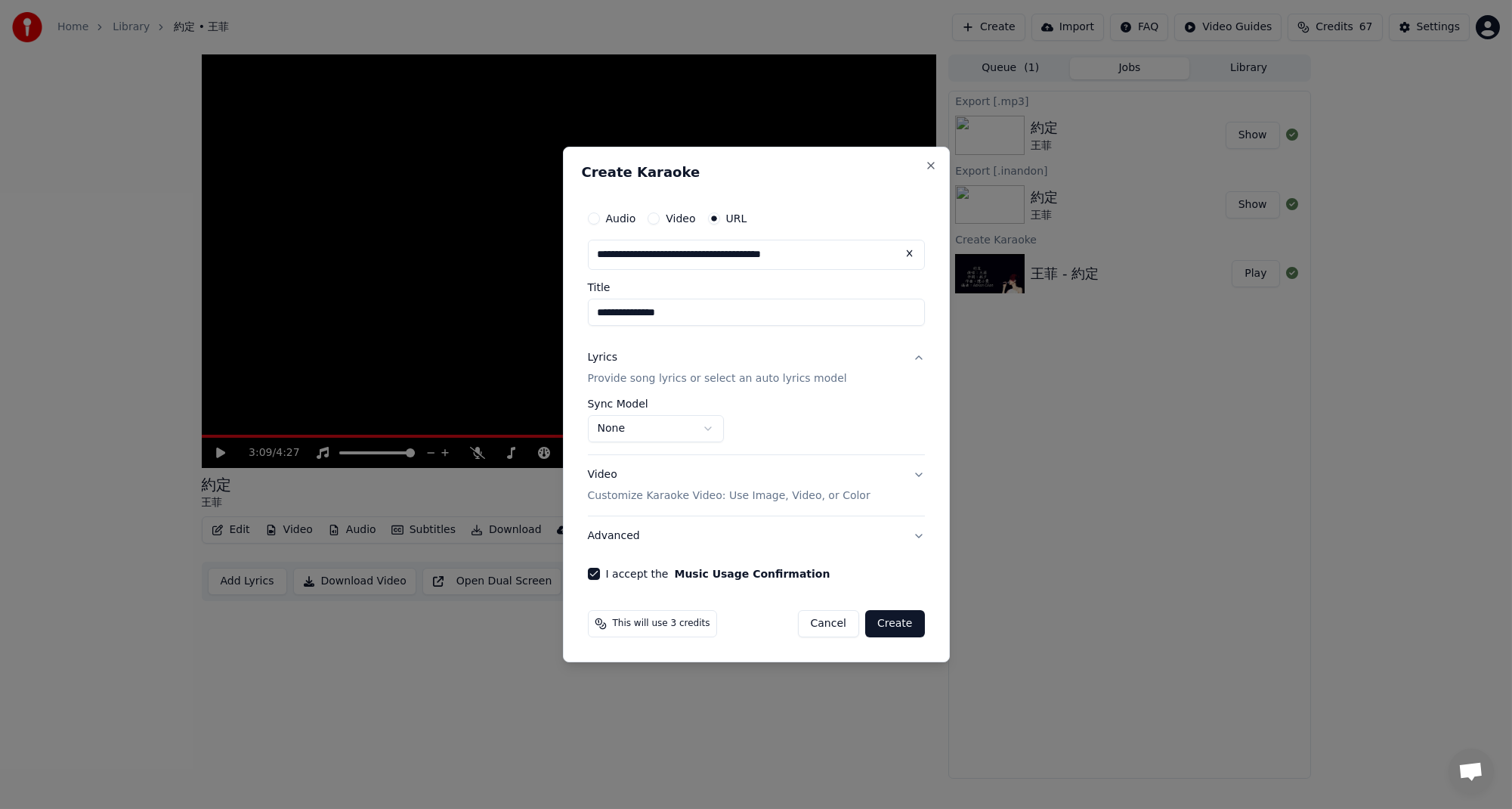
click at [662, 435] on body "**********" at bounding box center [756, 404] width 1512 height 809
click at [930, 166] on button "Close" at bounding box center [931, 166] width 12 height 12
select select "**********"
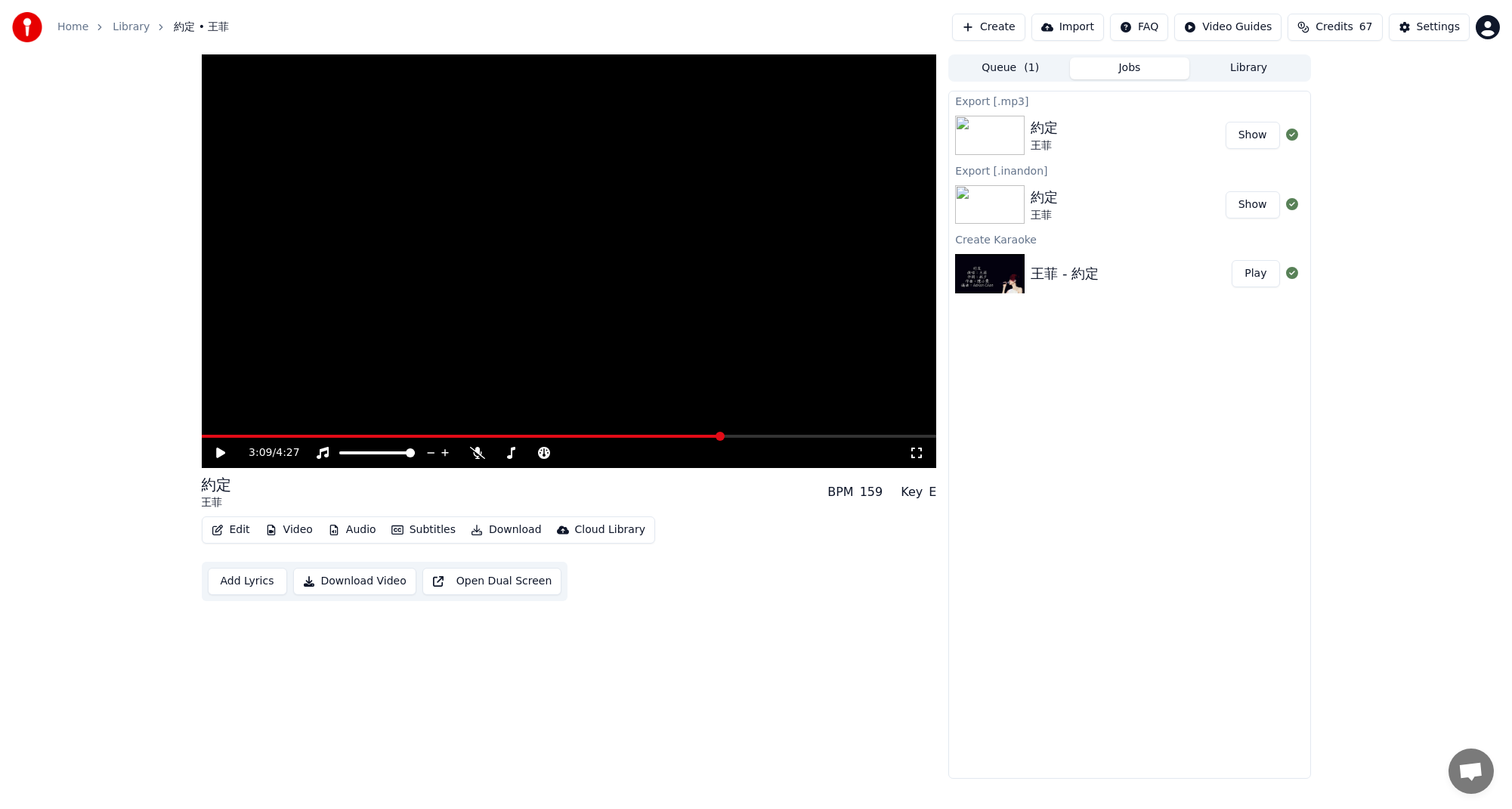
click at [1016, 25] on button "Create" at bounding box center [989, 27] width 73 height 27
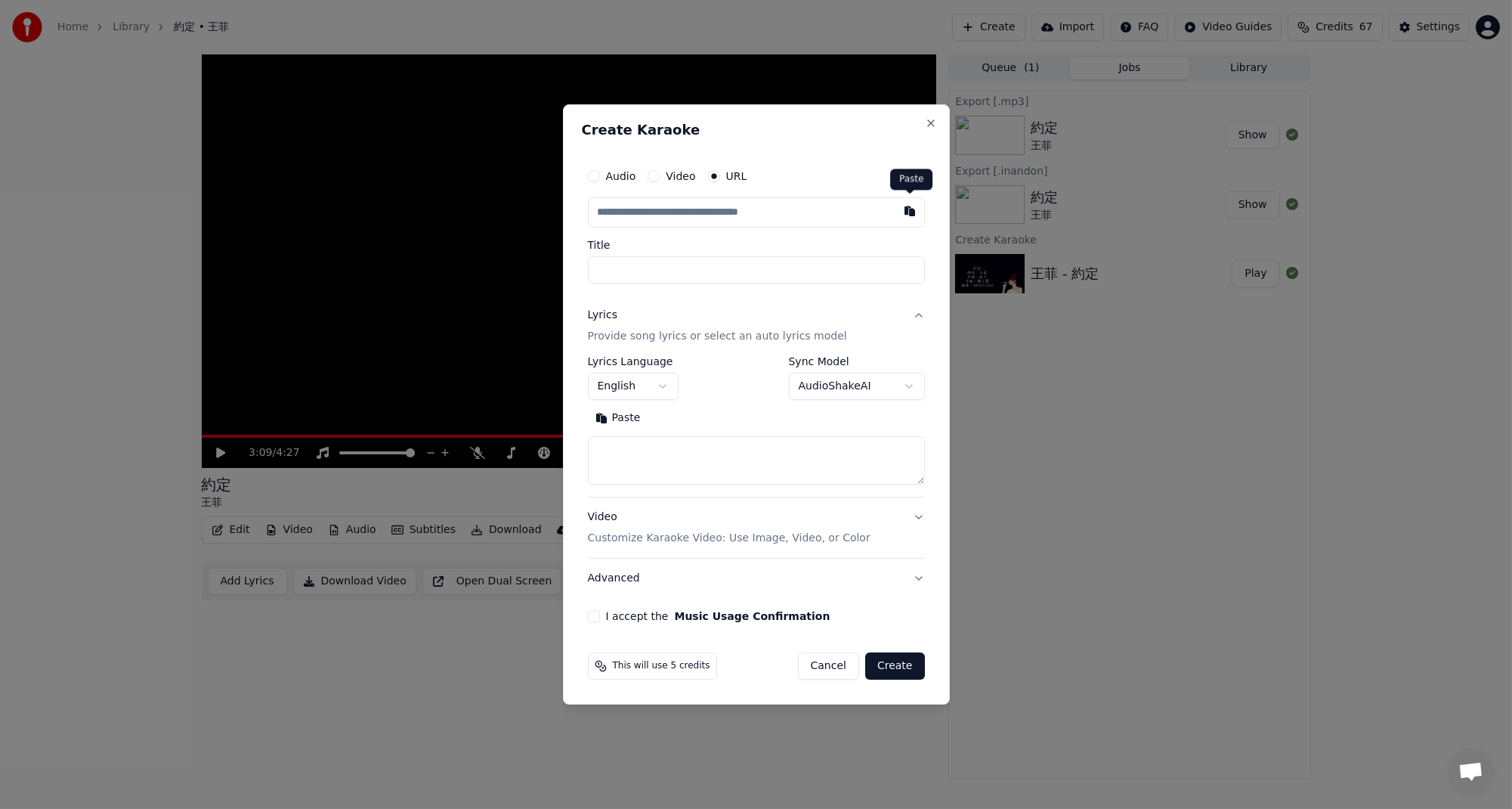
click at [904, 210] on button "button" at bounding box center [910, 211] width 30 height 27
type input "**********"
click at [911, 391] on body "**********" at bounding box center [756, 404] width 1512 height 809
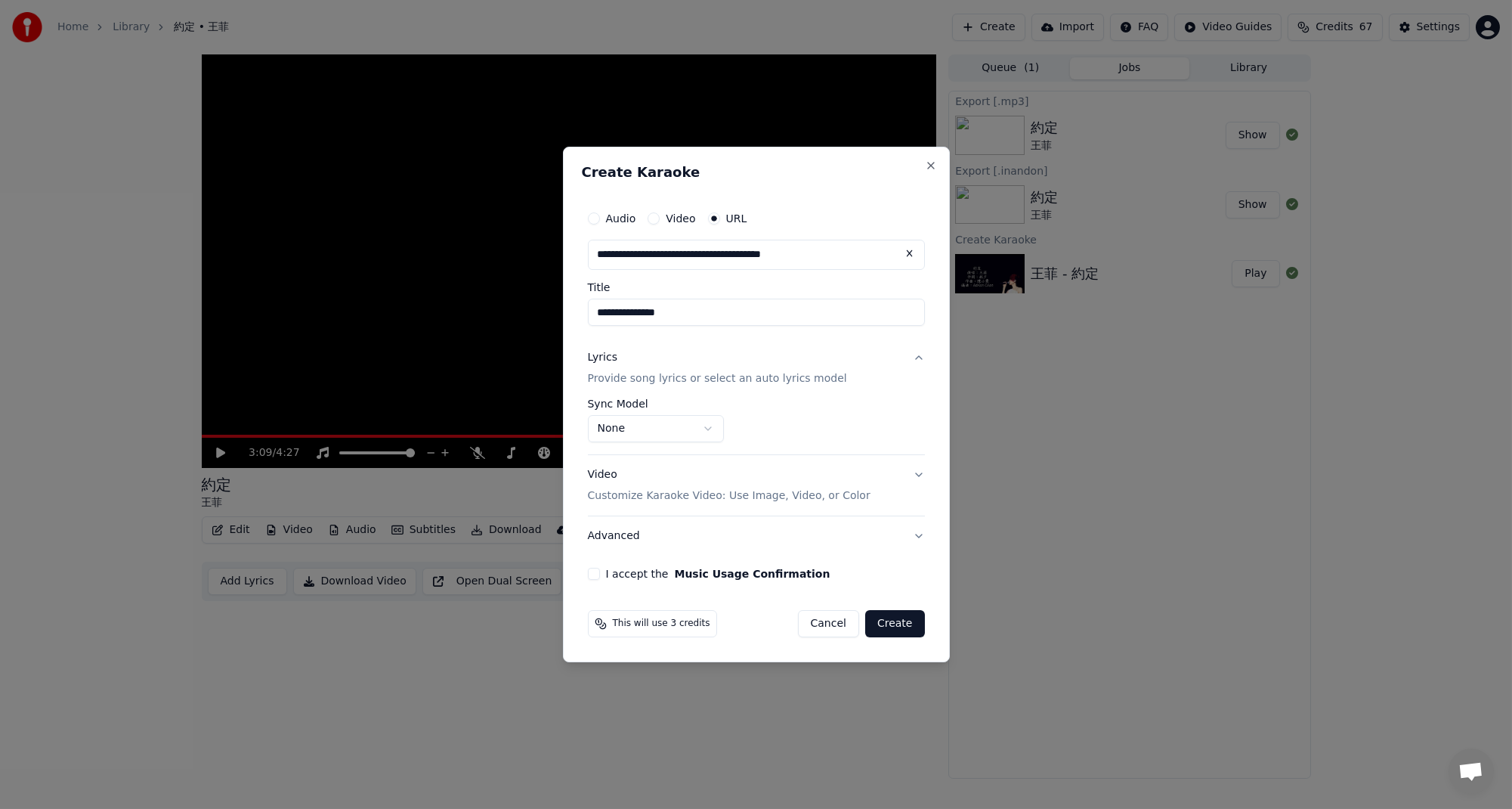
click at [597, 576] on button "I accept the Music Usage Confirmation" at bounding box center [594, 573] width 12 height 12
click at [899, 624] on button "Create" at bounding box center [895, 623] width 60 height 27
select select "**********"
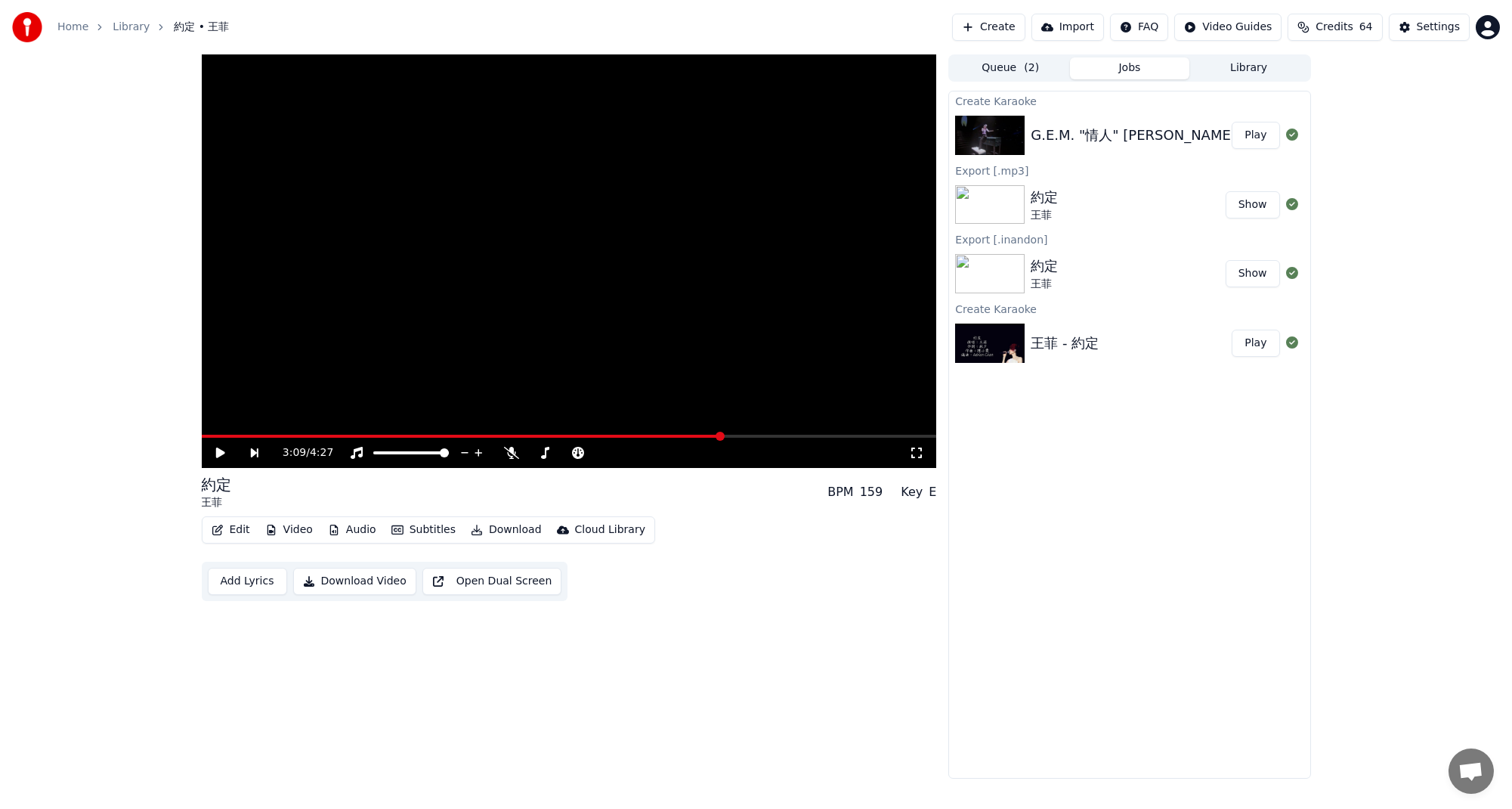
click at [1256, 141] on button "Play" at bounding box center [1255, 135] width 47 height 27
click at [335, 434] on video at bounding box center [569, 261] width 736 height 414
click at [218, 449] on icon at bounding box center [221, 453] width 9 height 11
click at [297, 437] on span at bounding box center [569, 436] width 736 height 3
click at [267, 436] on span at bounding box center [250, 436] width 99 height 3
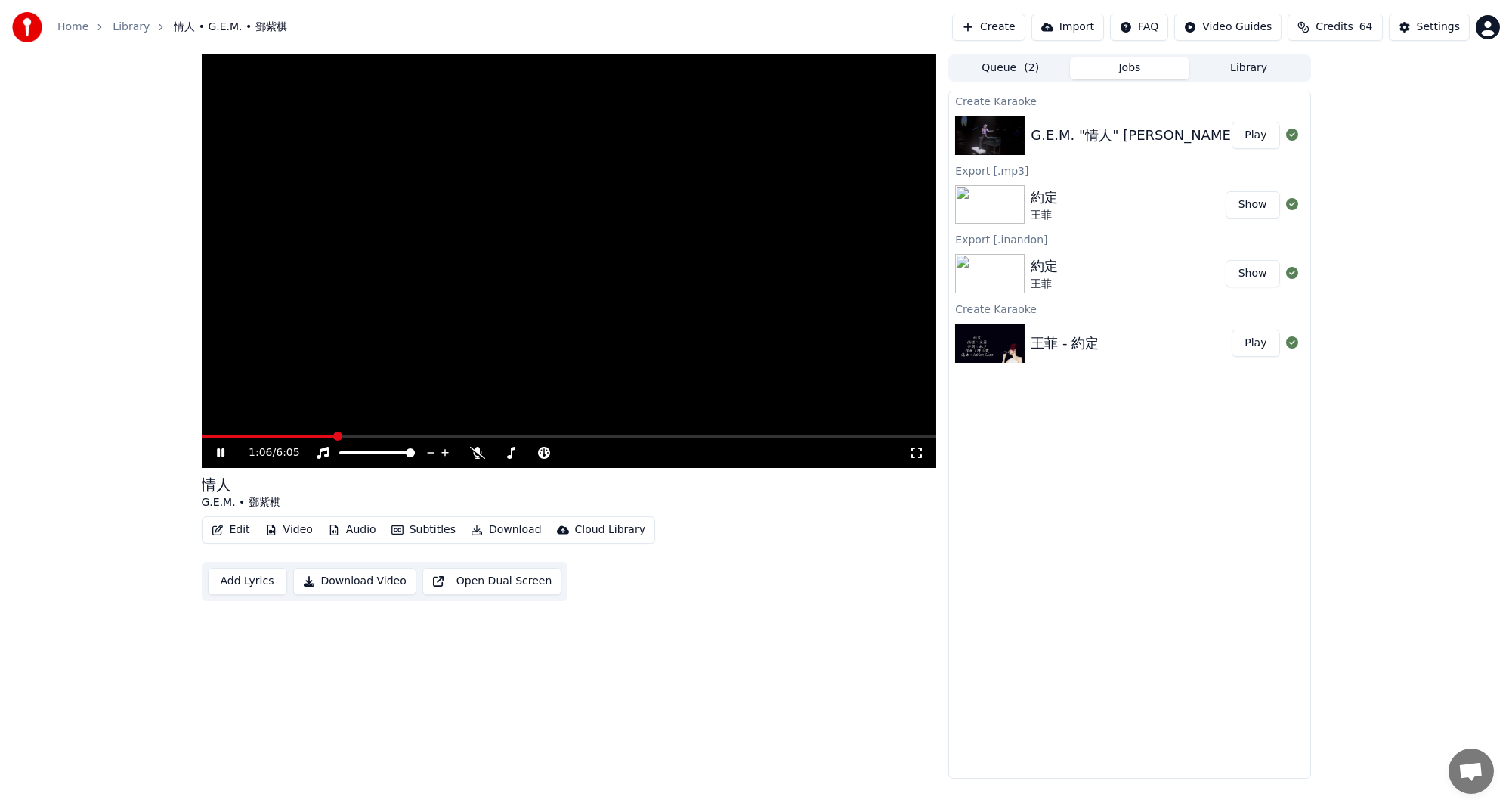
click at [394, 434] on span at bounding box center [569, 436] width 736 height 3
click at [464, 432] on div "Lead Vocals Lead Vocals" at bounding box center [481, 428] width 72 height 21
click at [464, 433] on video at bounding box center [569, 261] width 736 height 414
click at [354, 435] on span at bounding box center [315, 436] width 226 height 3
click at [474, 455] on icon at bounding box center [478, 453] width 15 height 12
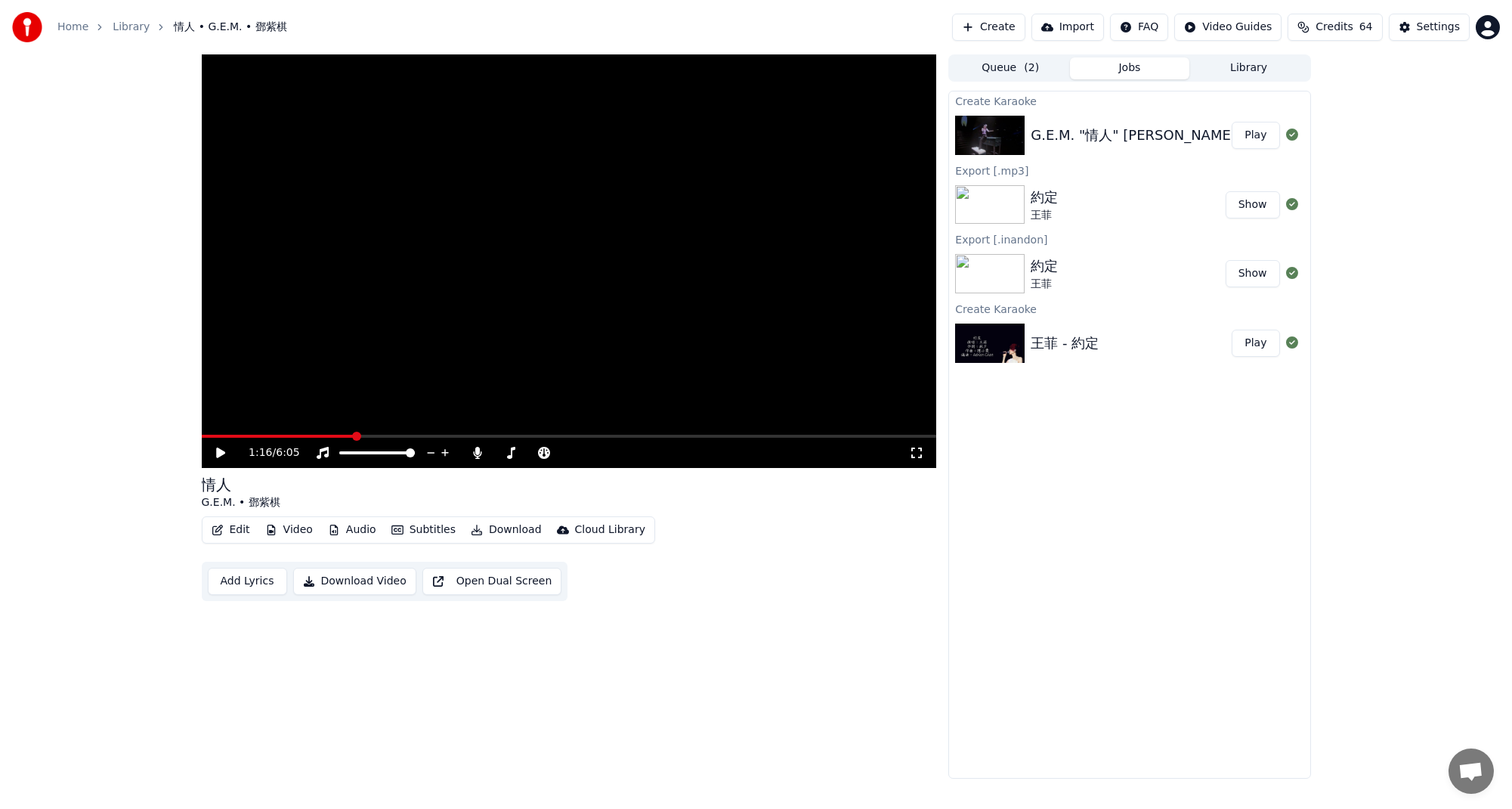
click at [226, 449] on icon at bounding box center [231, 453] width 36 height 12
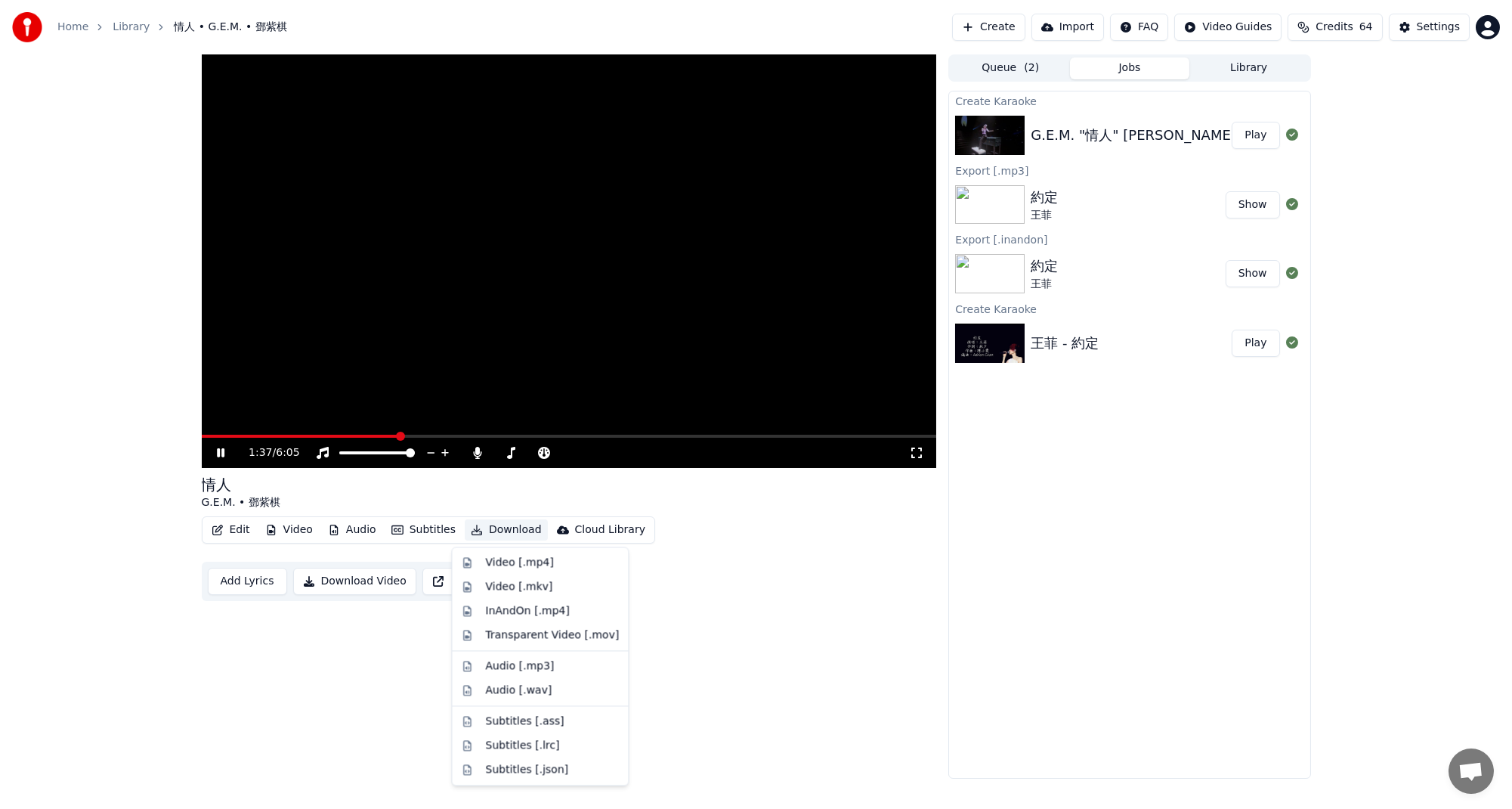
click at [521, 534] on button "Download" at bounding box center [506, 529] width 83 height 21
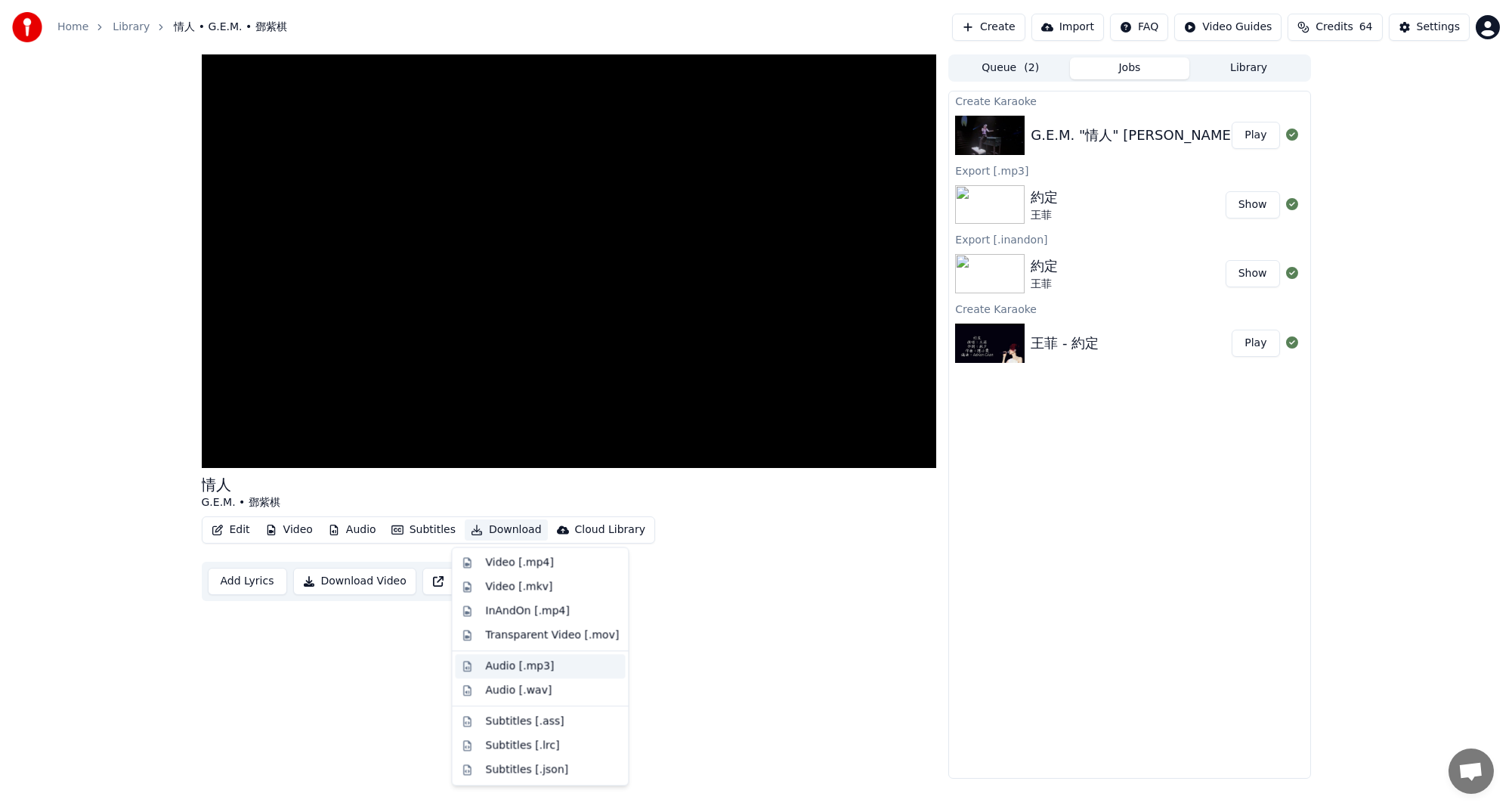
click at [541, 672] on div "Audio [.mp3]" at bounding box center [519, 666] width 69 height 15
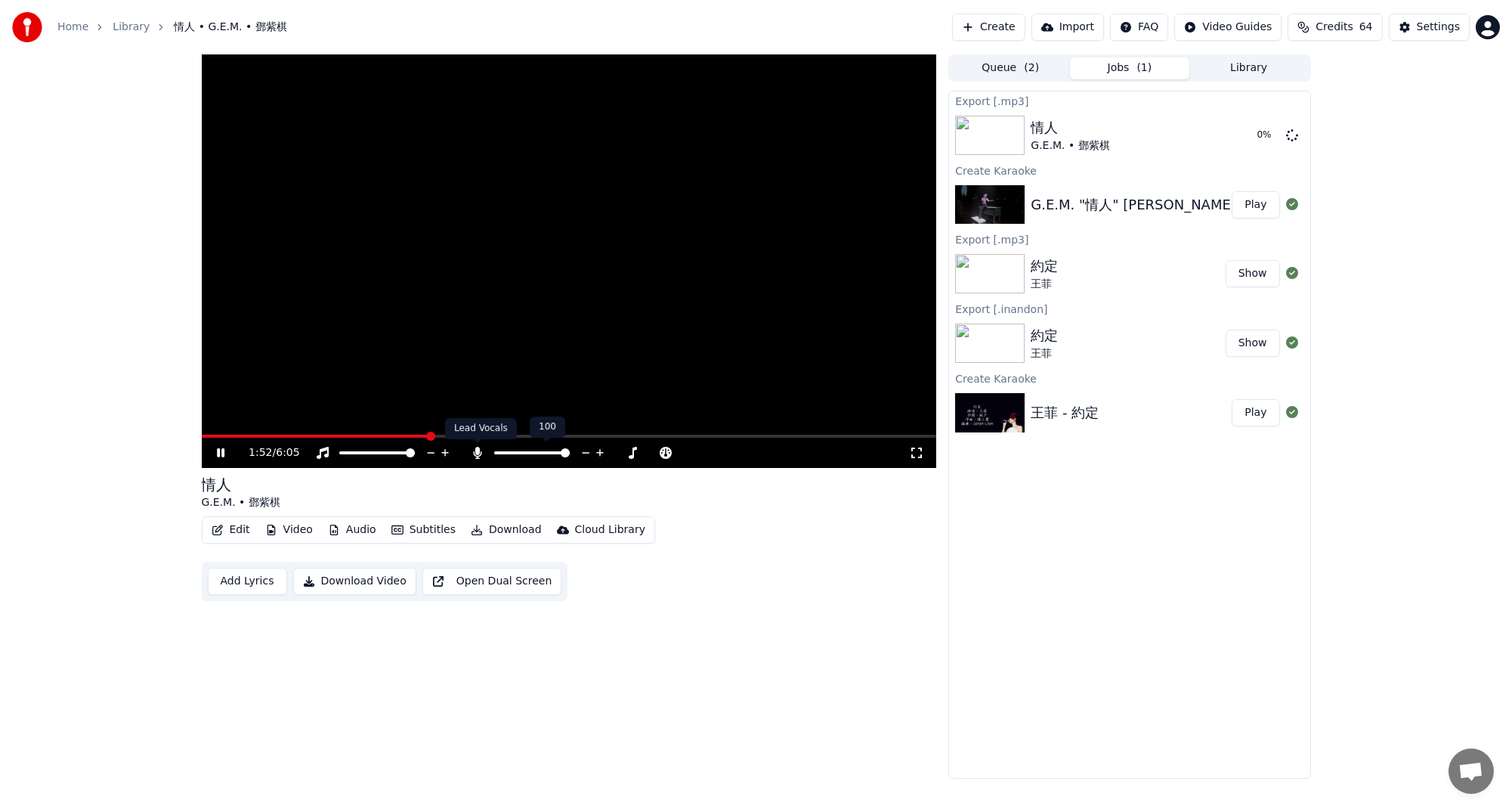
click at [471, 454] on icon at bounding box center [478, 453] width 15 height 12
click at [1254, 276] on button "Show" at bounding box center [1252, 273] width 54 height 27
click at [223, 454] on icon at bounding box center [221, 453] width 7 height 9
click at [1257, 275] on button "Show" at bounding box center [1252, 273] width 54 height 27
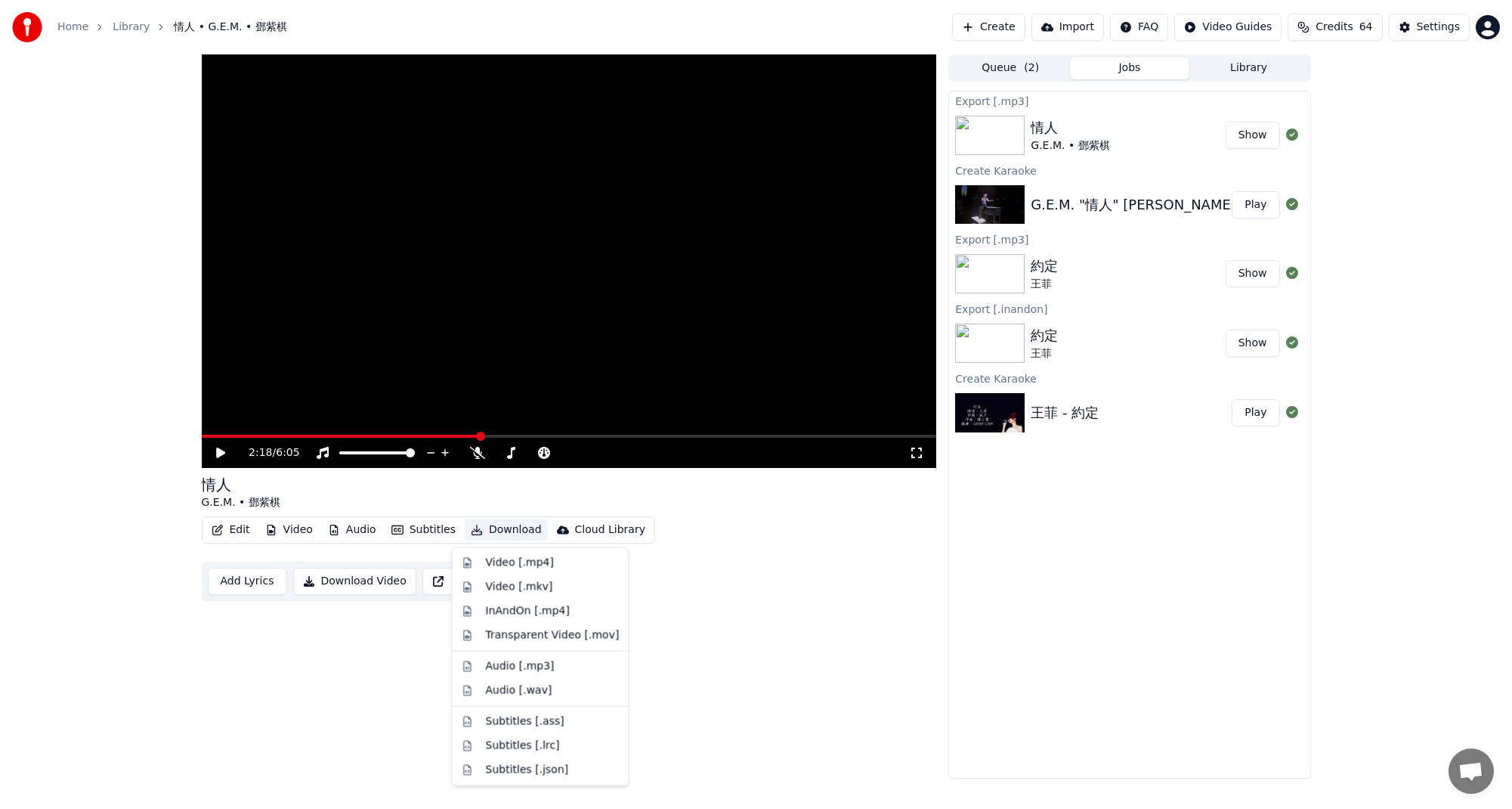
click at [501, 531] on button "Download" at bounding box center [506, 529] width 83 height 21
click at [541, 669] on div "Audio [.mp3]" at bounding box center [519, 666] width 69 height 15
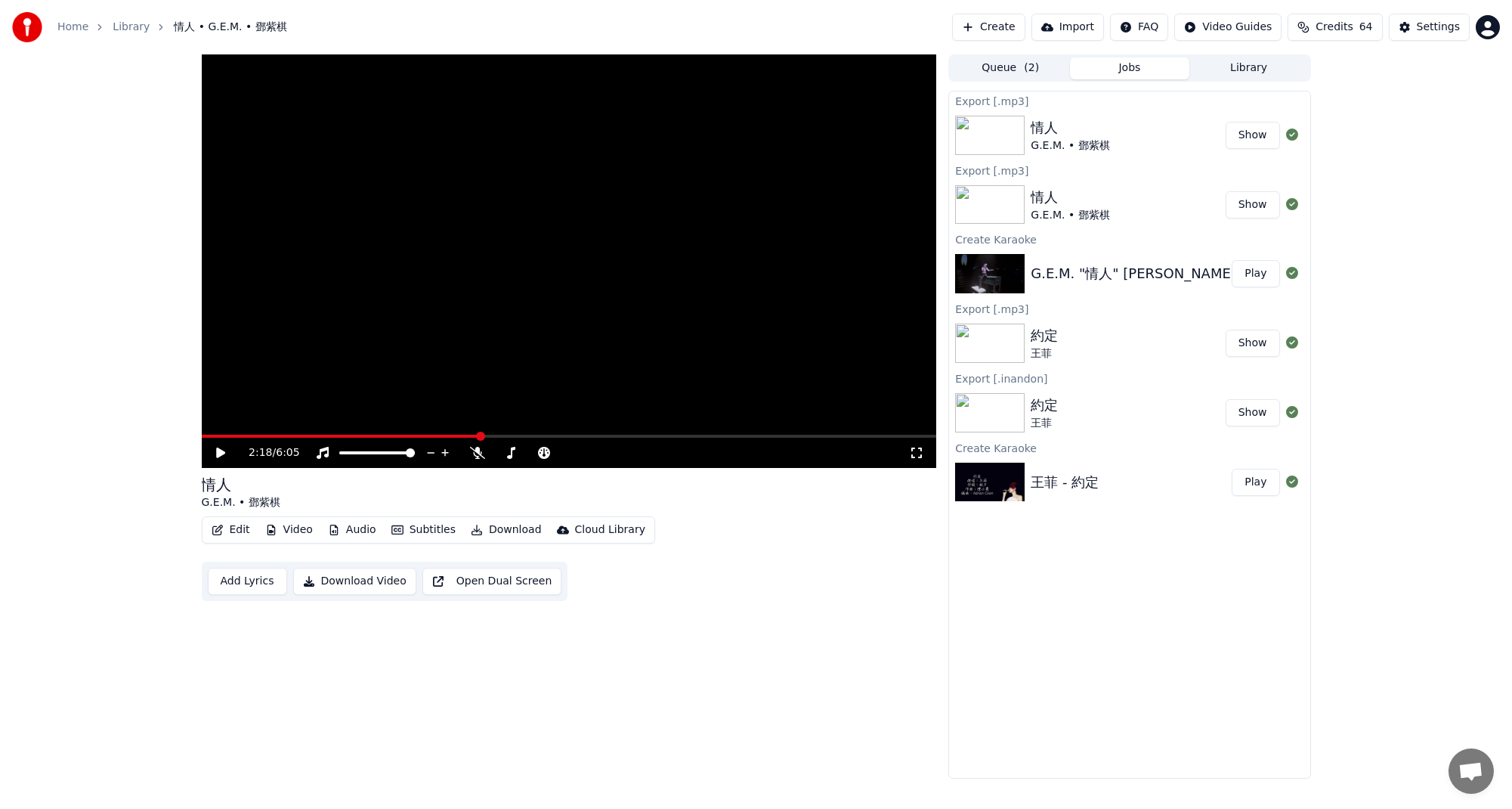
click at [1260, 143] on button "Show" at bounding box center [1252, 135] width 54 height 27
click at [1257, 141] on button "Show" at bounding box center [1252, 135] width 54 height 27
click at [1048, 146] on div "G.E.M. • 鄧紫棋" at bounding box center [1070, 146] width 78 height 15
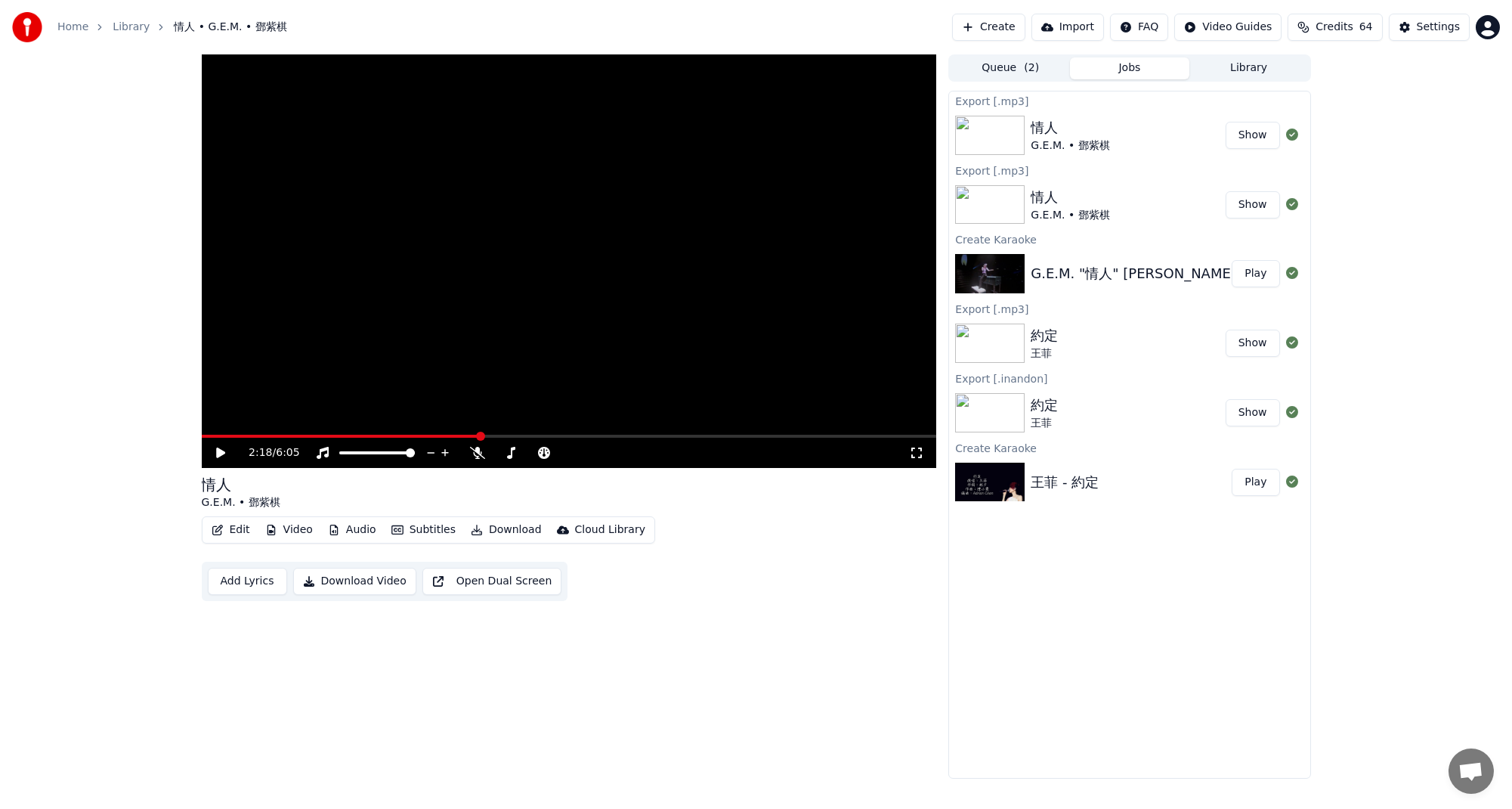
click at [218, 455] on icon at bounding box center [221, 453] width 9 height 11
click at [267, 435] on span at bounding box center [235, 436] width 67 height 3
click at [206, 439] on span at bounding box center [210, 436] width 9 height 9
click at [1242, 135] on button "Show" at bounding box center [1252, 135] width 54 height 27
click at [1240, 135] on button "Show" at bounding box center [1252, 135] width 54 height 27
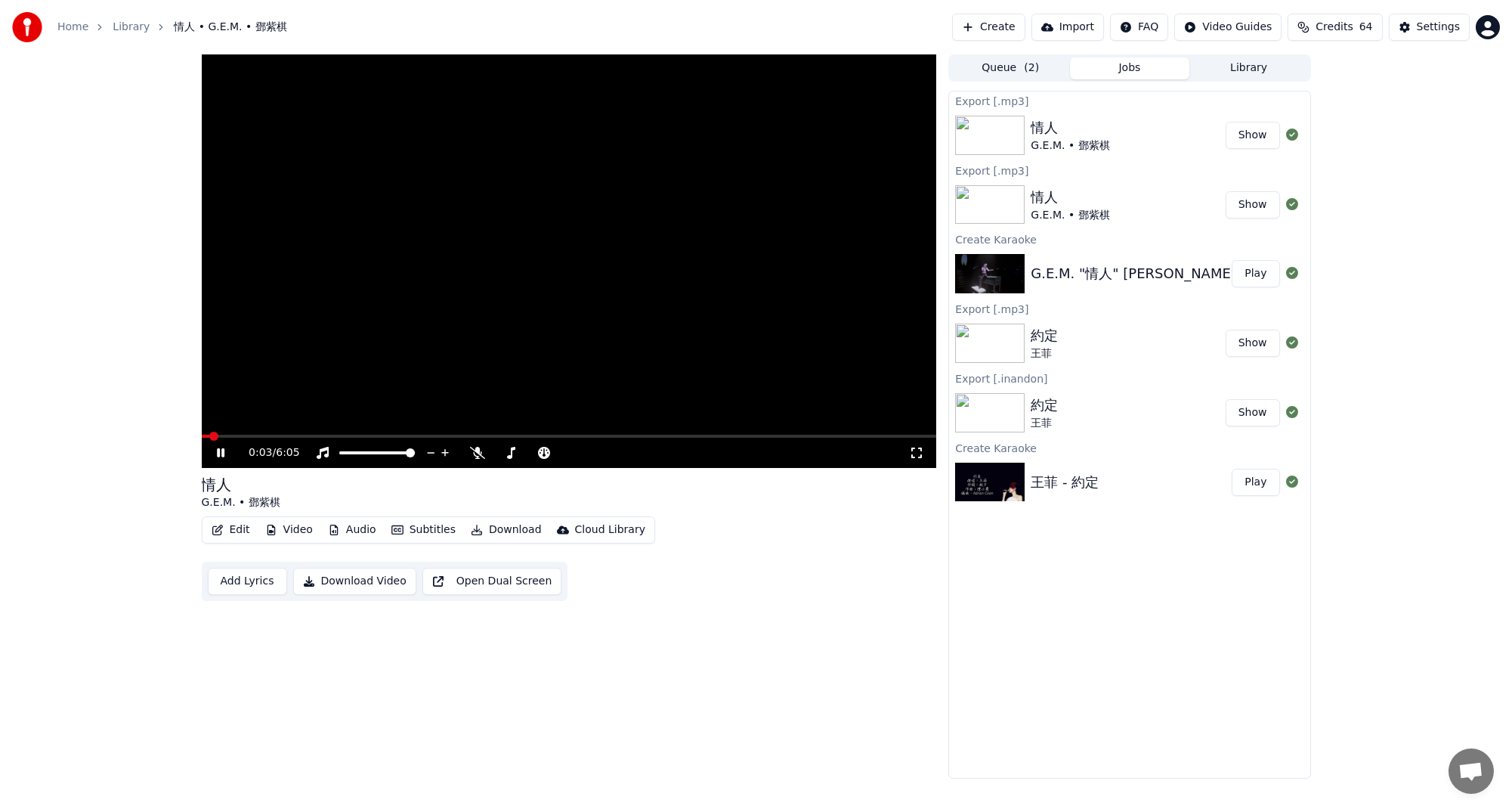
click at [1239, 135] on button "Show" at bounding box center [1252, 135] width 54 height 27
click at [987, 144] on img at bounding box center [990, 135] width 70 height 39
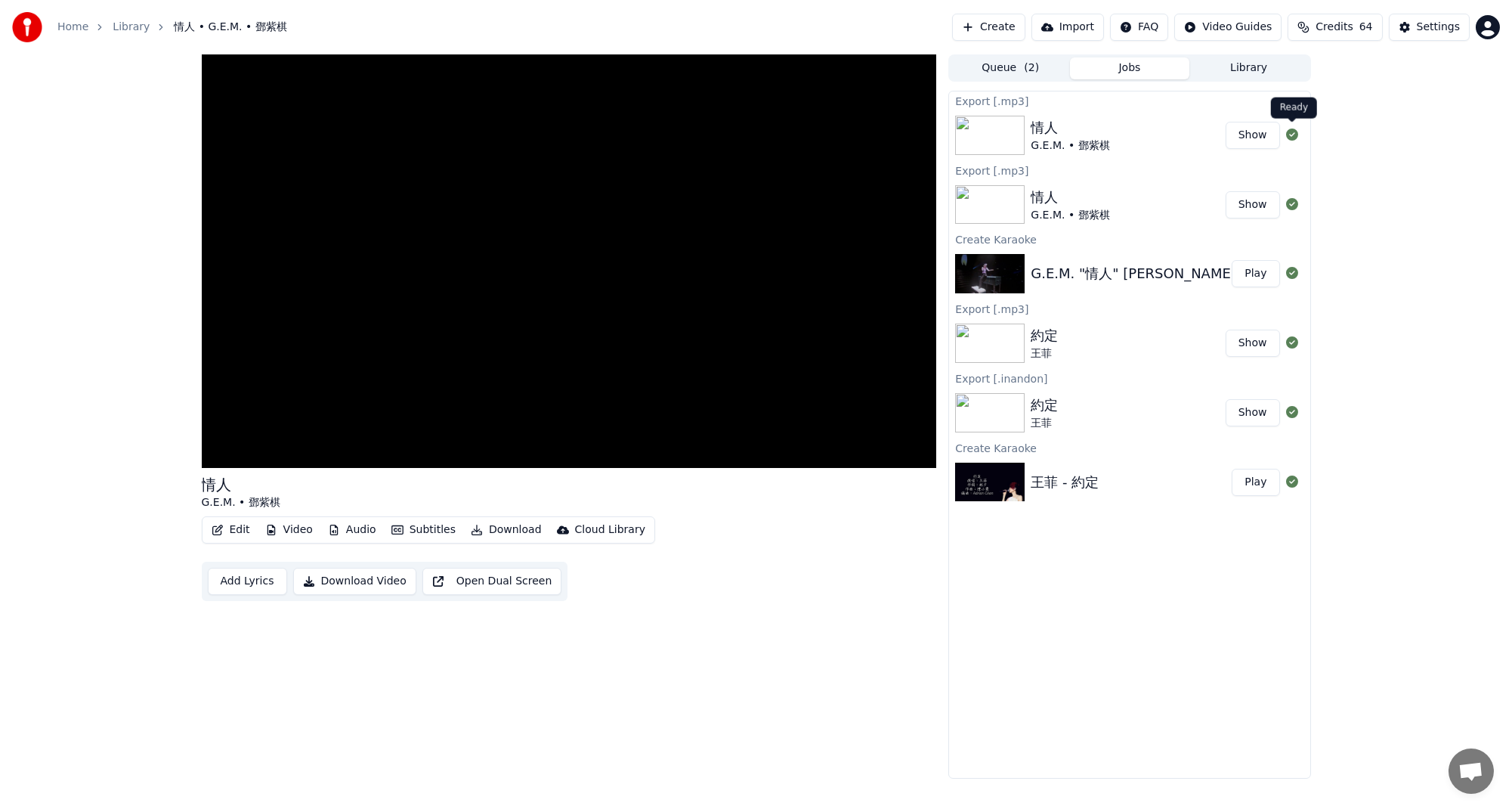
click at [1294, 132] on icon at bounding box center [1292, 134] width 12 height 12
click at [1291, 136] on icon at bounding box center [1292, 134] width 12 height 12
click at [1104, 141] on div "情人 G.E.M. • 鄧紫棋" at bounding box center [1128, 136] width 194 height 37
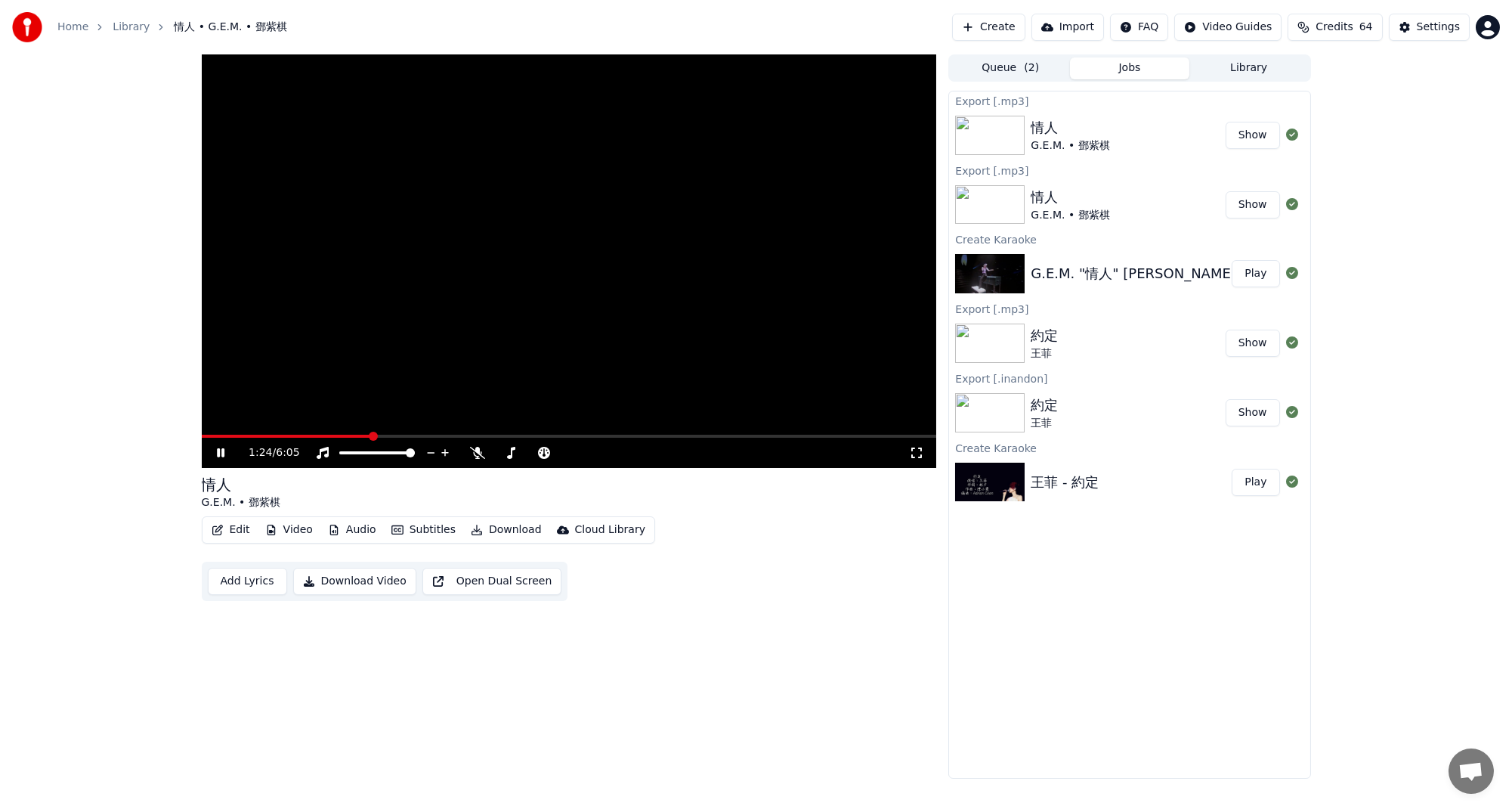
click at [371, 435] on span at bounding box center [569, 436] width 736 height 3
click at [215, 436] on span at bounding box center [295, 436] width 187 height 3
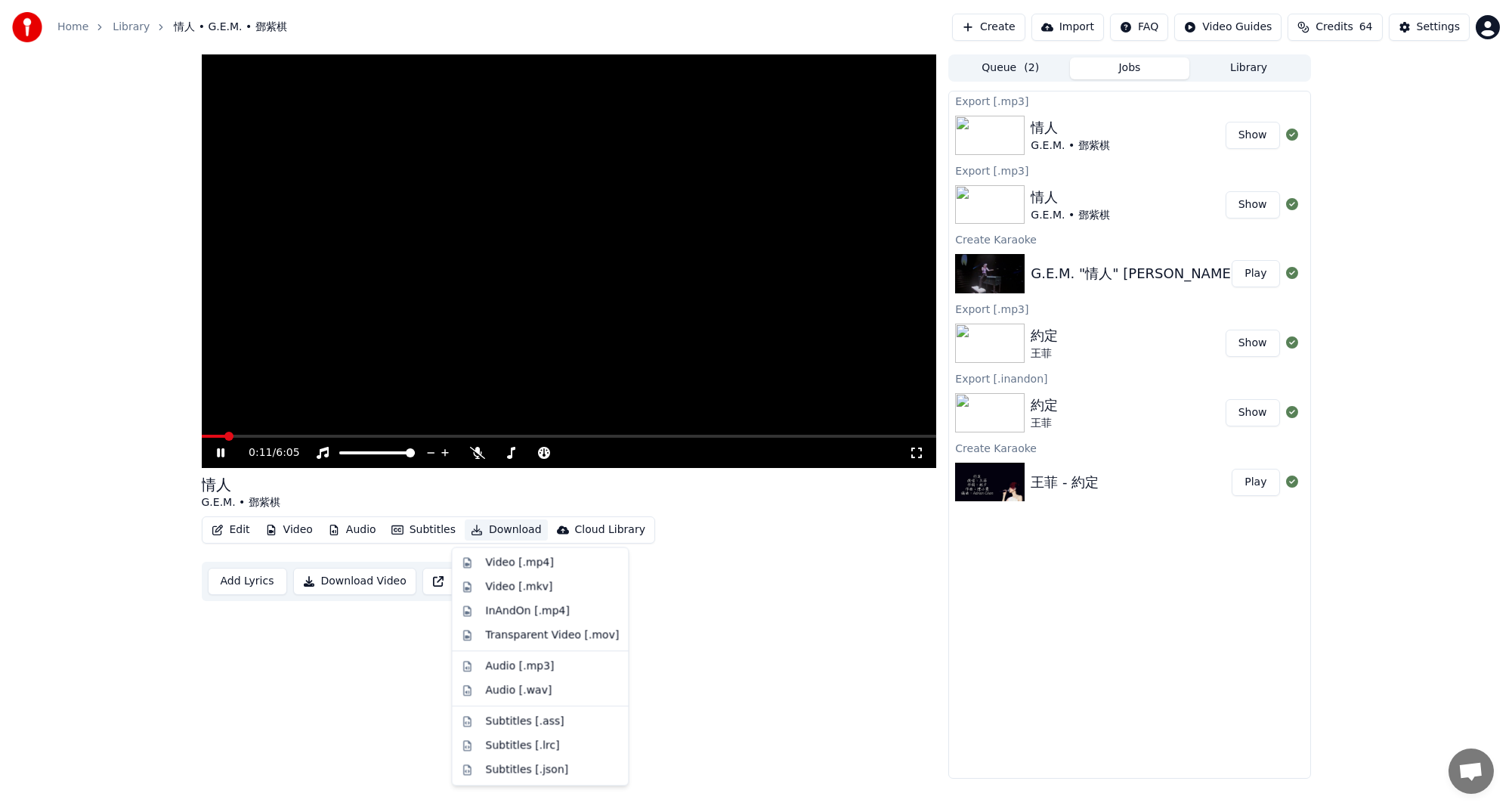
click at [503, 527] on button "Download" at bounding box center [506, 529] width 83 height 21
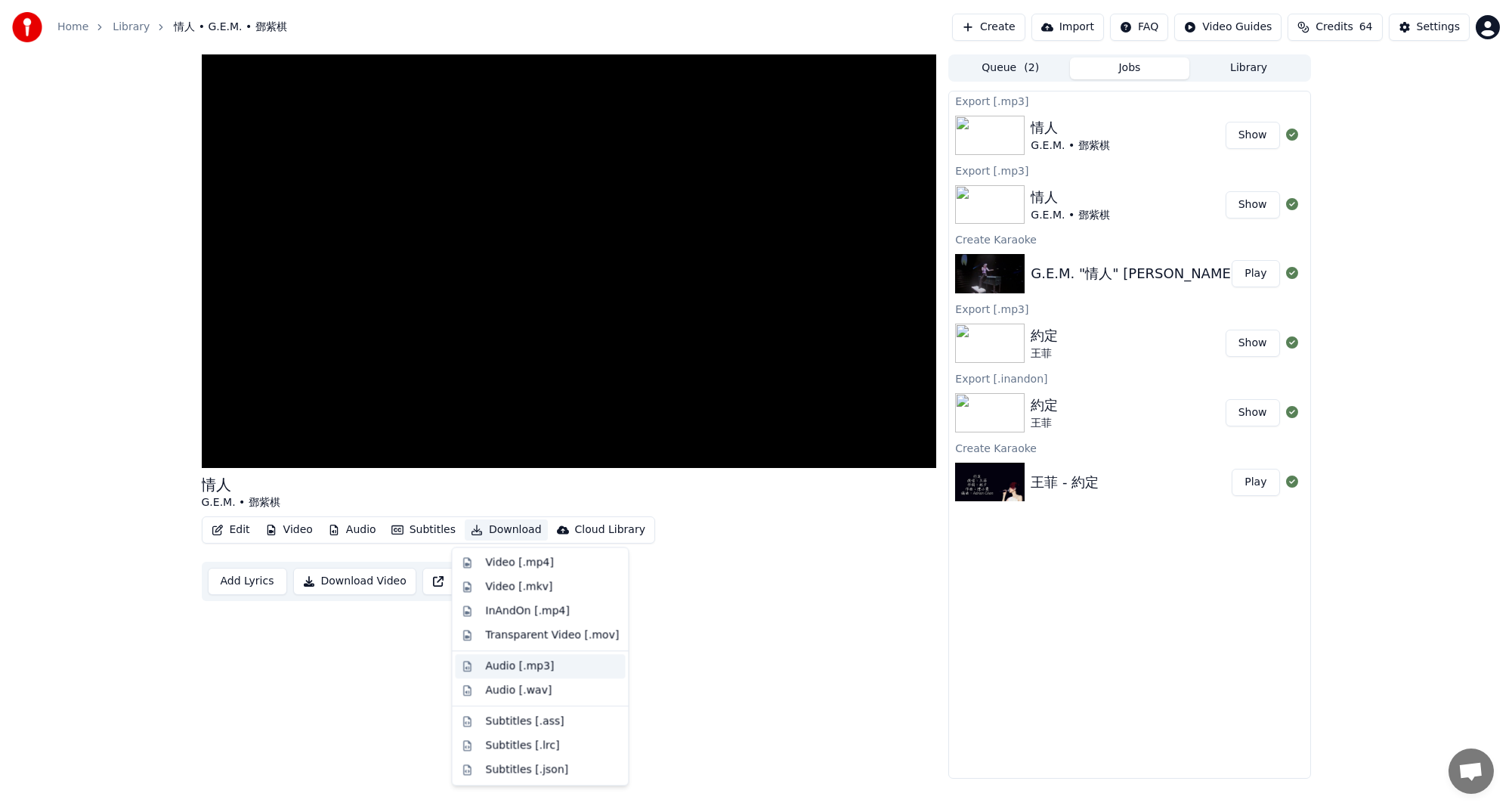
click at [538, 672] on div "Audio [.mp3]" at bounding box center [519, 666] width 69 height 15
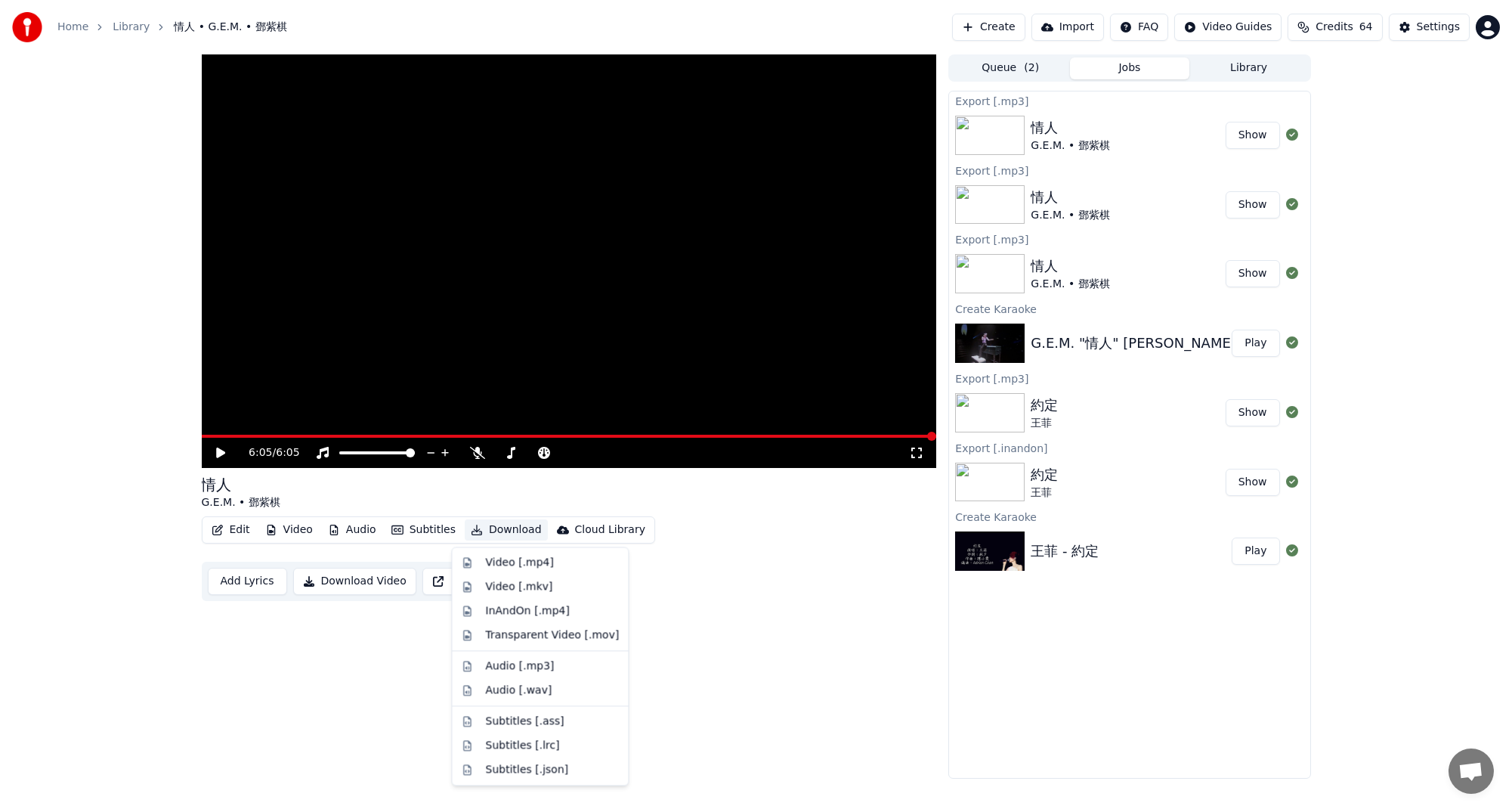
click at [506, 527] on button "Download" at bounding box center [506, 529] width 83 height 21
click at [525, 613] on div "InAndOn [.mp4]" at bounding box center [528, 611] width 85 height 15
